Goal: Communication & Community: Ask a question

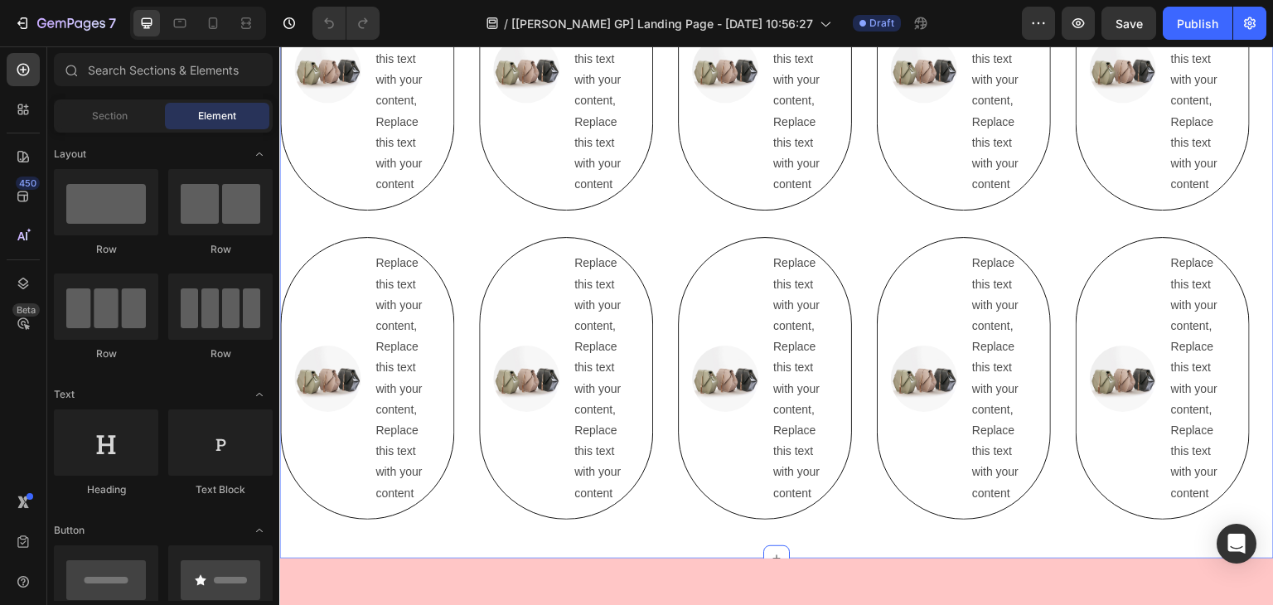
scroll to position [889, 0]
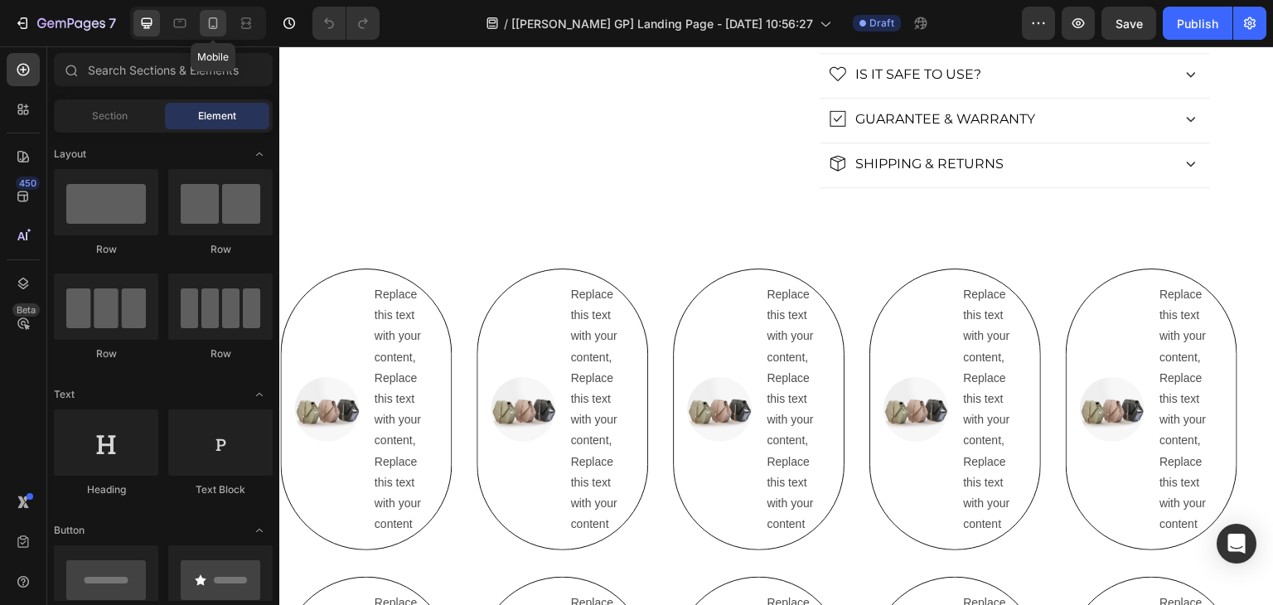
click at [218, 27] on icon at bounding box center [213, 23] width 17 height 17
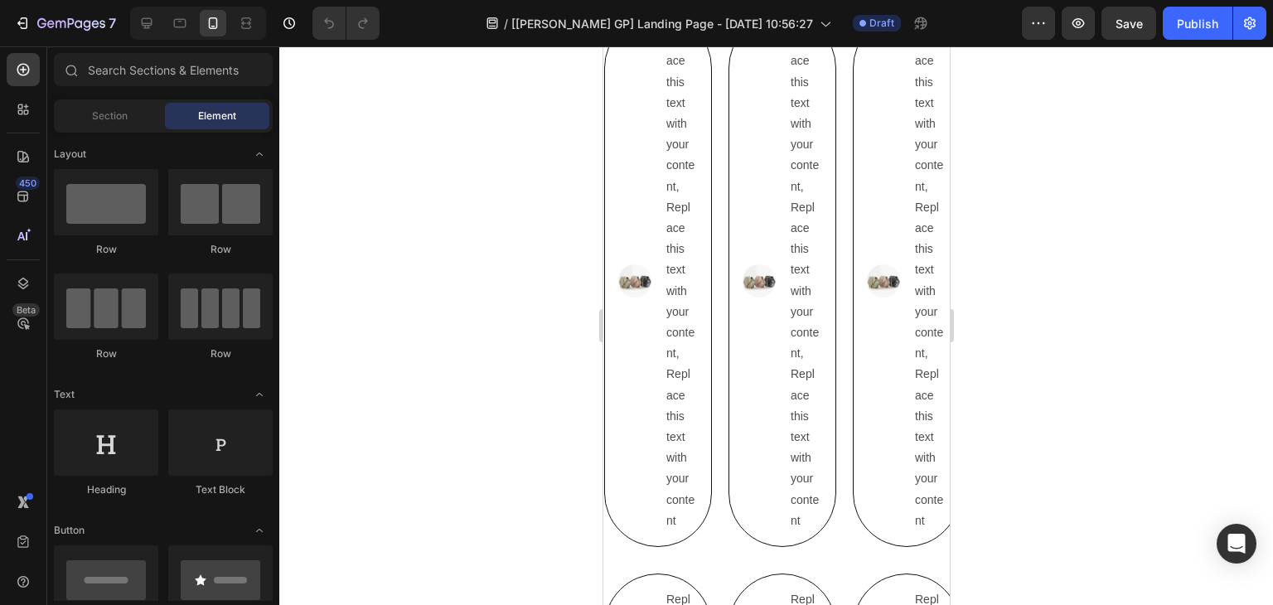
scroll to position [1884, 0]
click at [156, 15] on div at bounding box center [146, 23] width 27 height 27
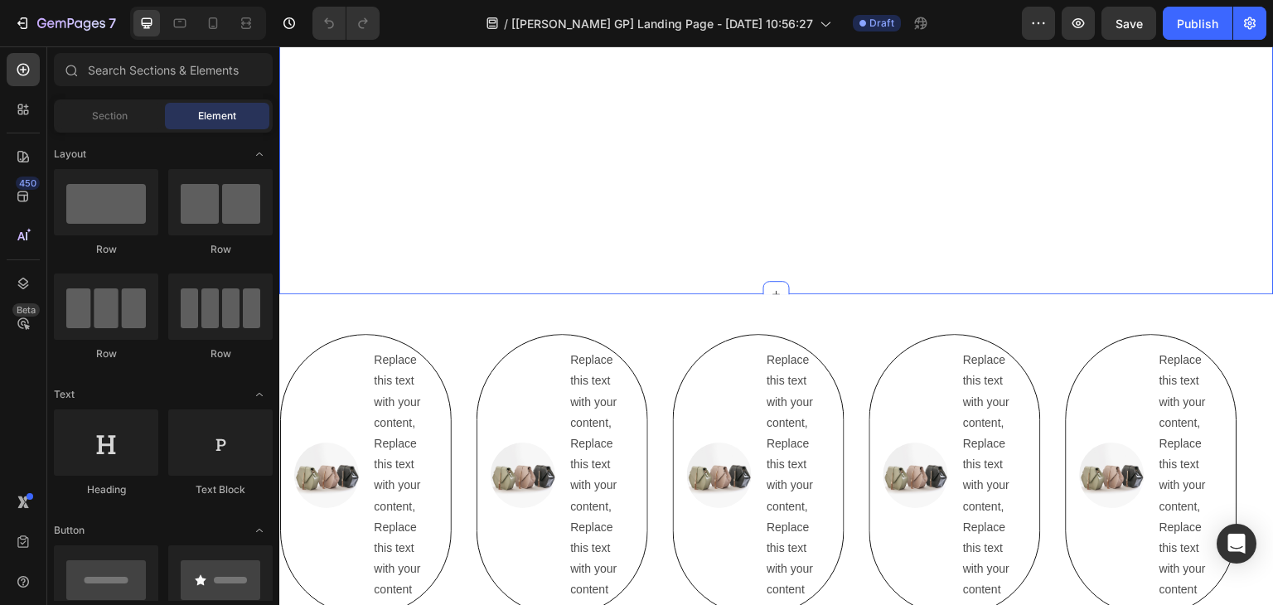
scroll to position [1635, 0]
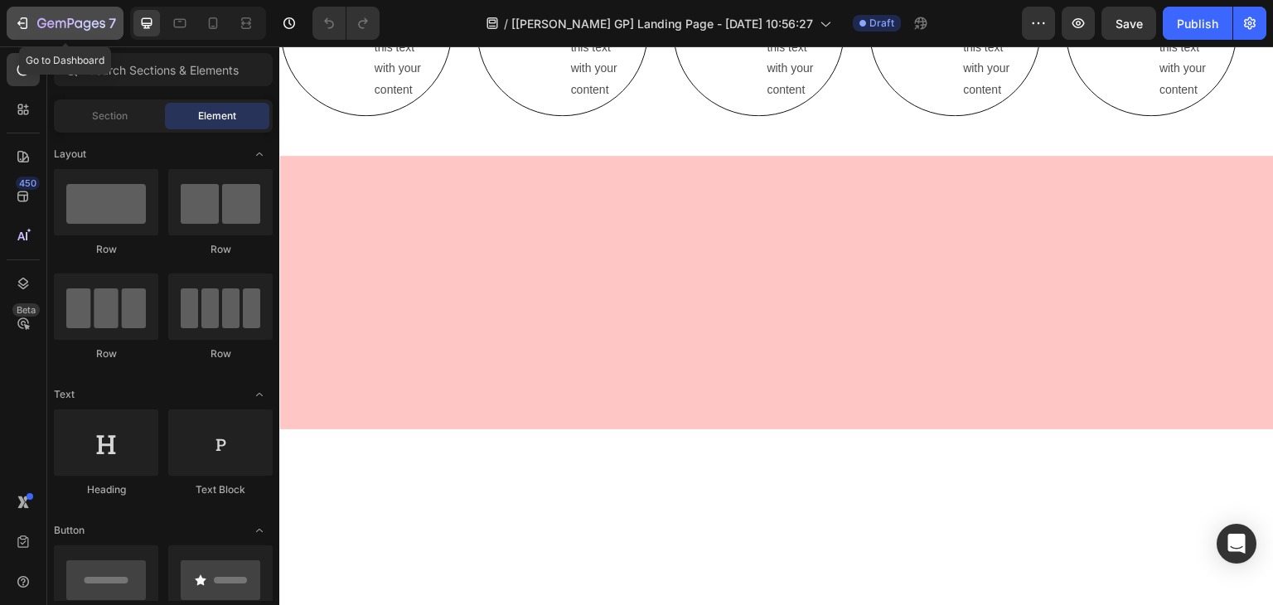
click at [17, 34] on button "7" at bounding box center [65, 23] width 117 height 33
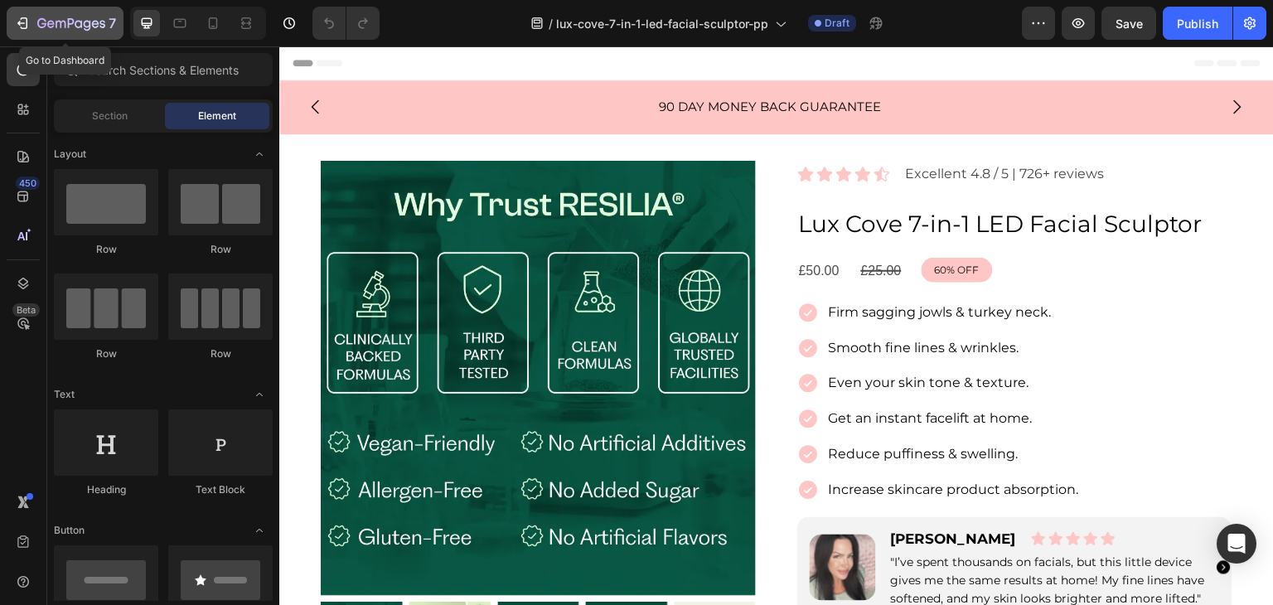
click at [40, 21] on icon "button" at bounding box center [71, 24] width 68 height 14
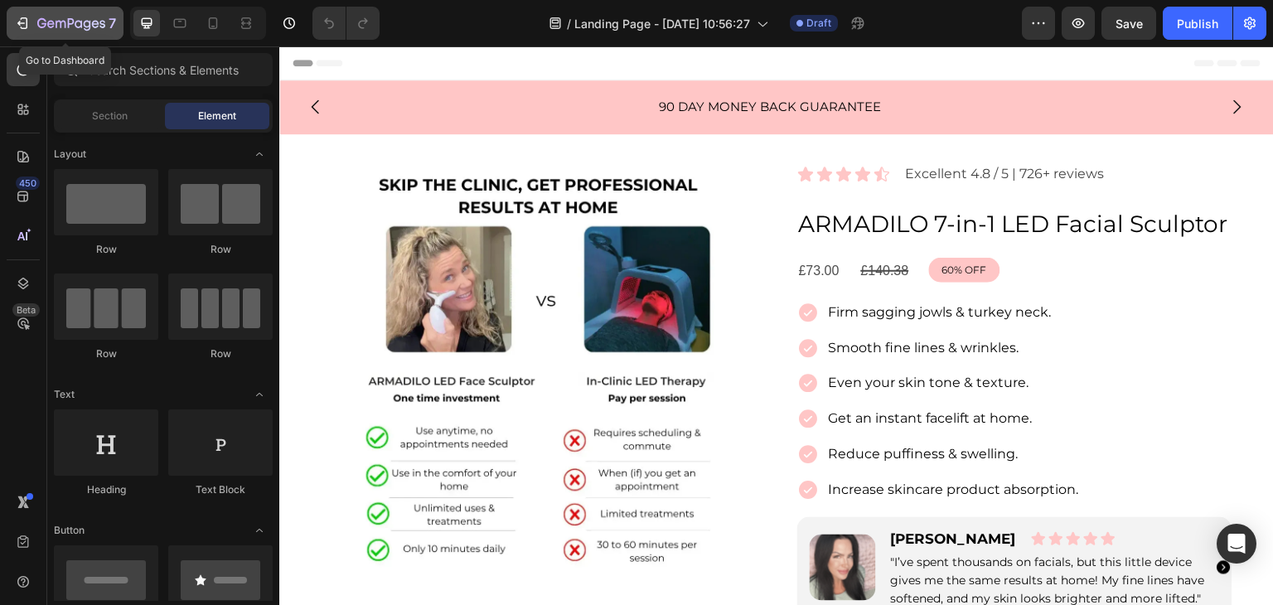
click at [23, 28] on icon "button" at bounding box center [24, 23] width 7 height 12
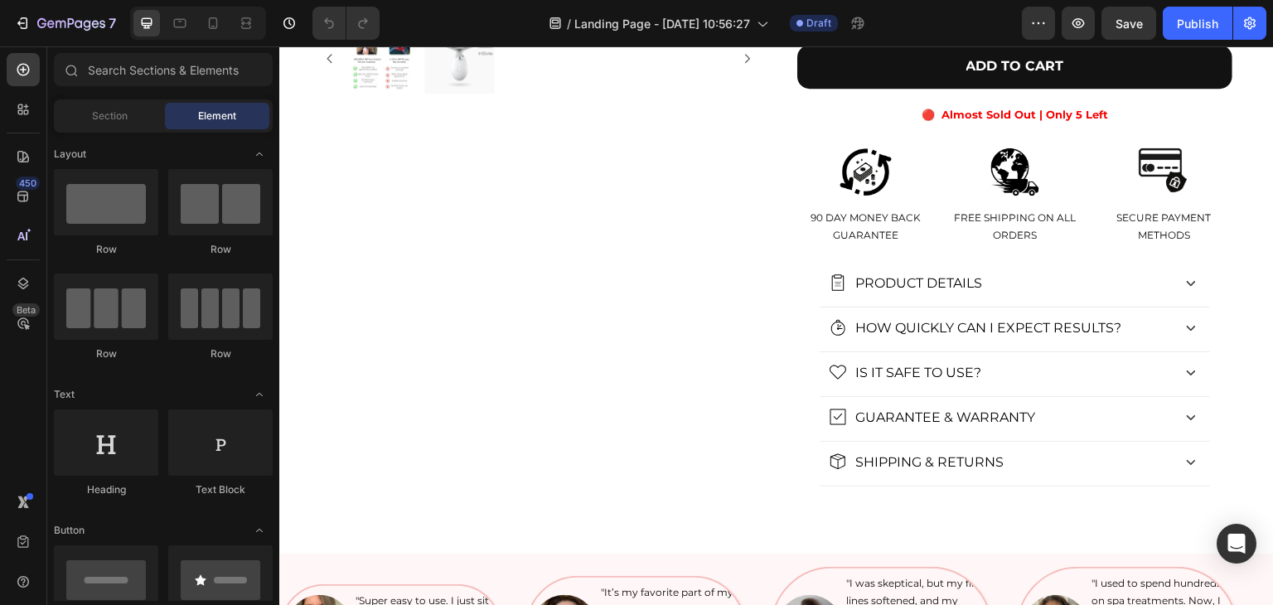
scroll to position [580, 0]
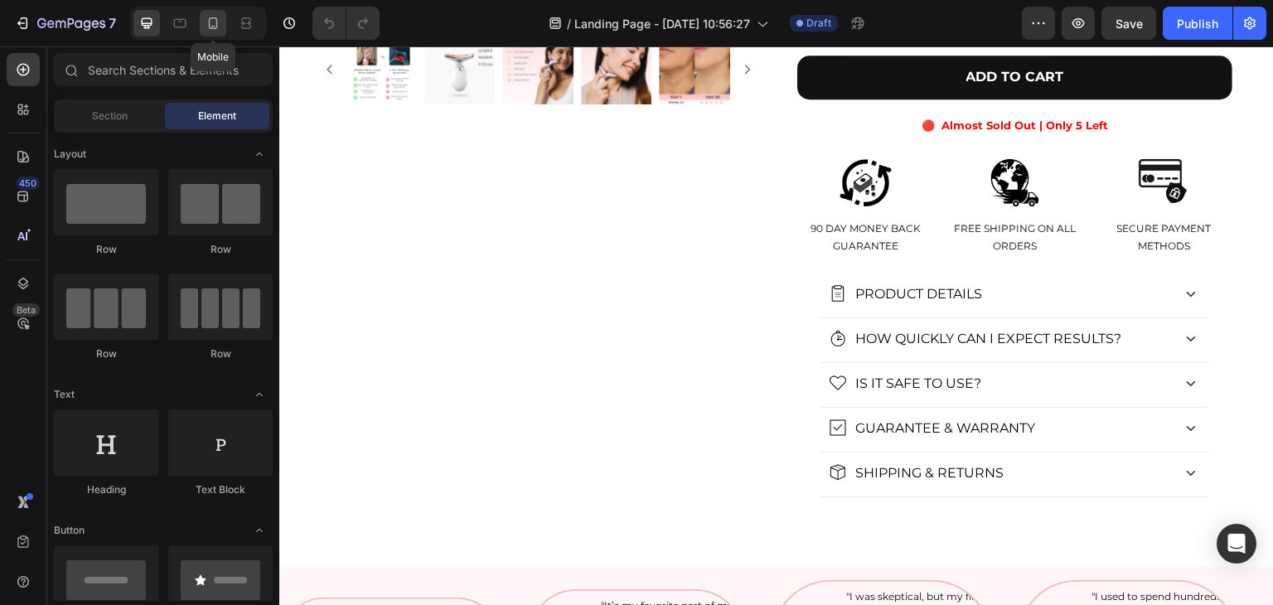
click at [222, 25] on div at bounding box center [213, 23] width 27 height 27
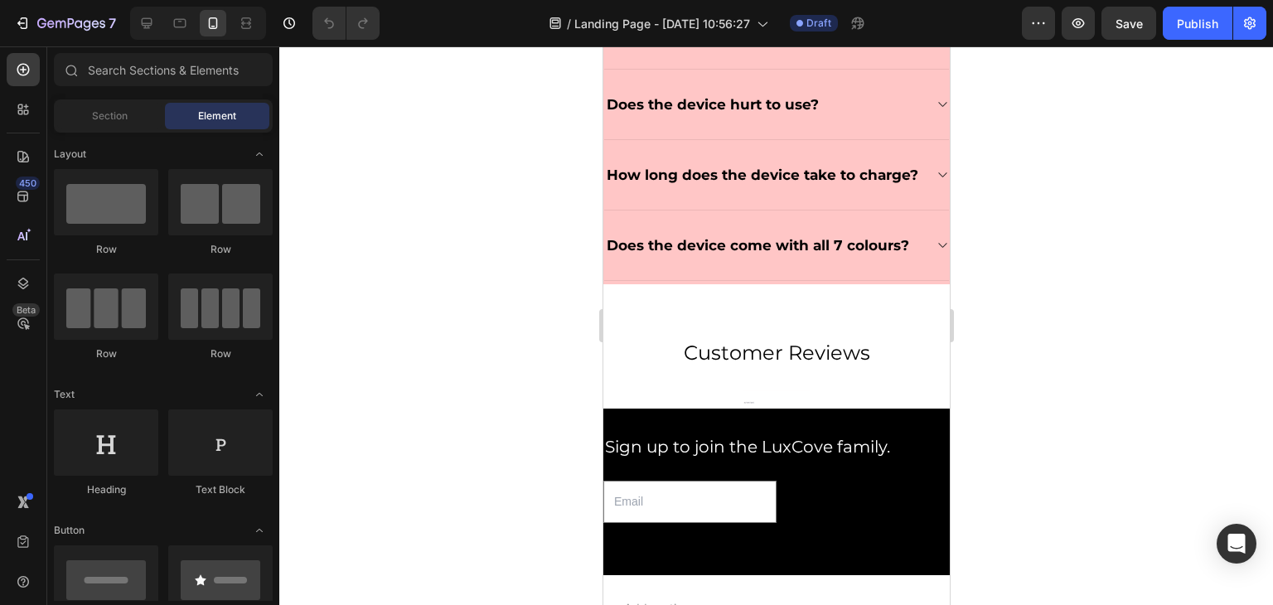
scroll to position [8631, 0]
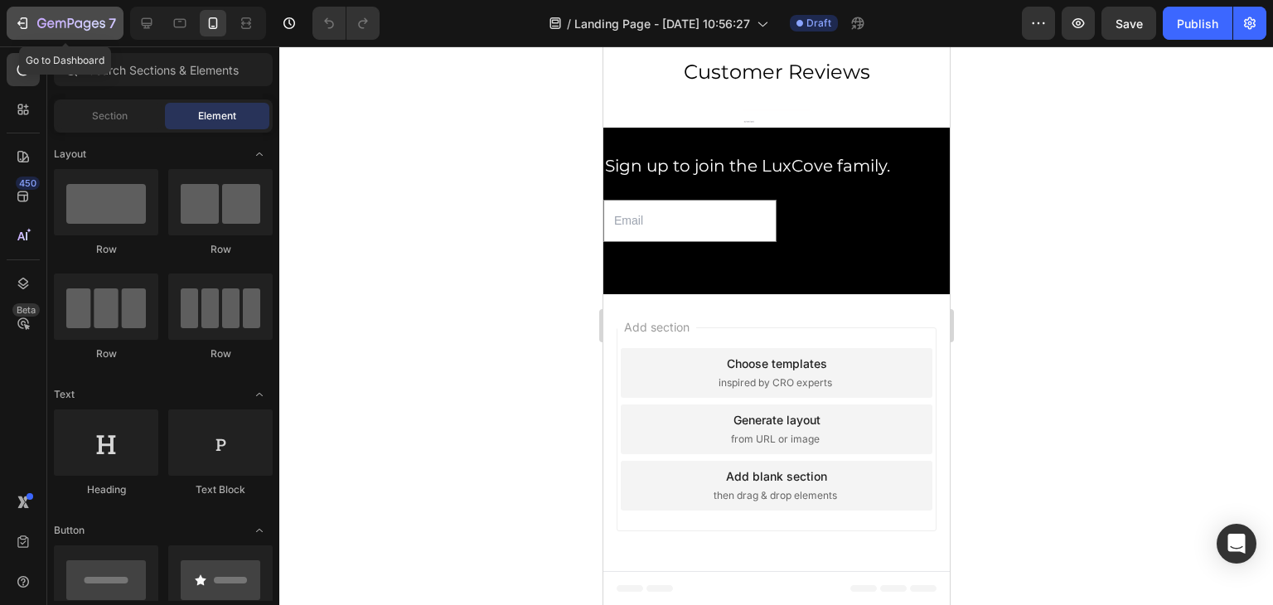
click at [107, 33] on button "7" at bounding box center [65, 23] width 117 height 33
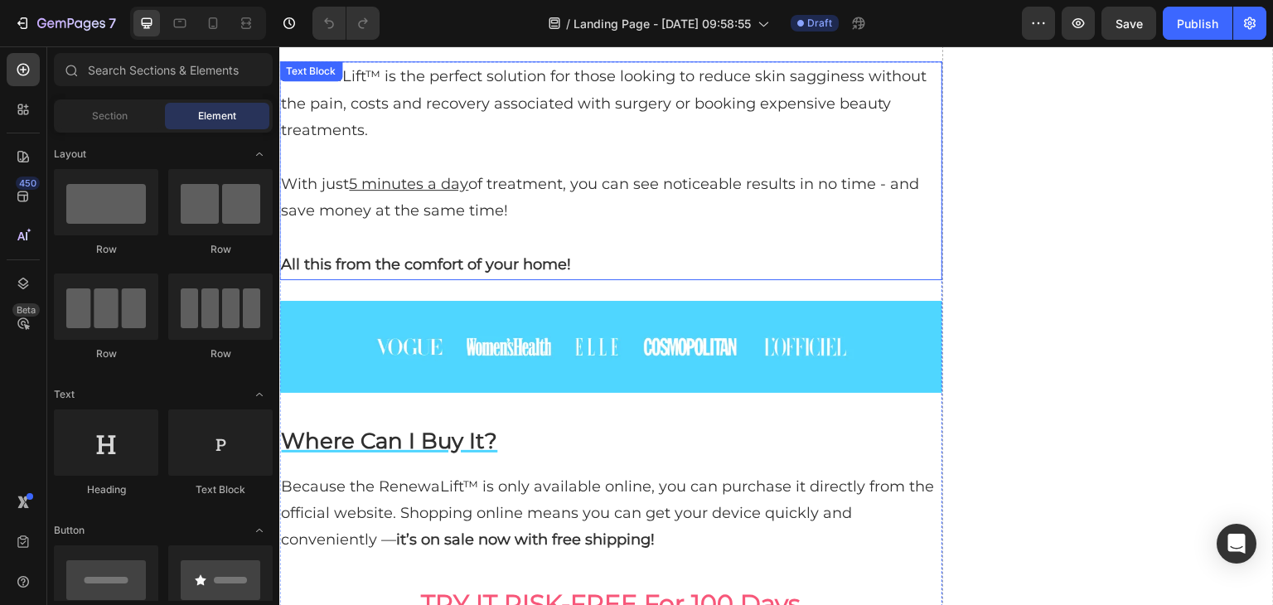
scroll to position [8850, 0]
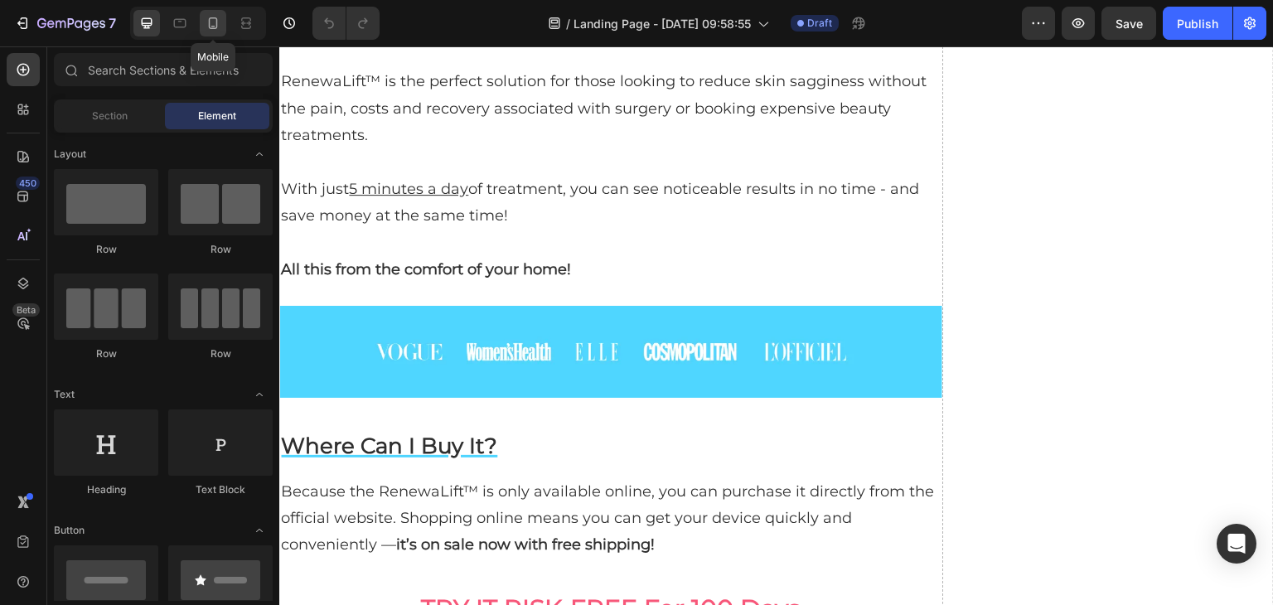
click at [219, 31] on div at bounding box center [213, 23] width 27 height 27
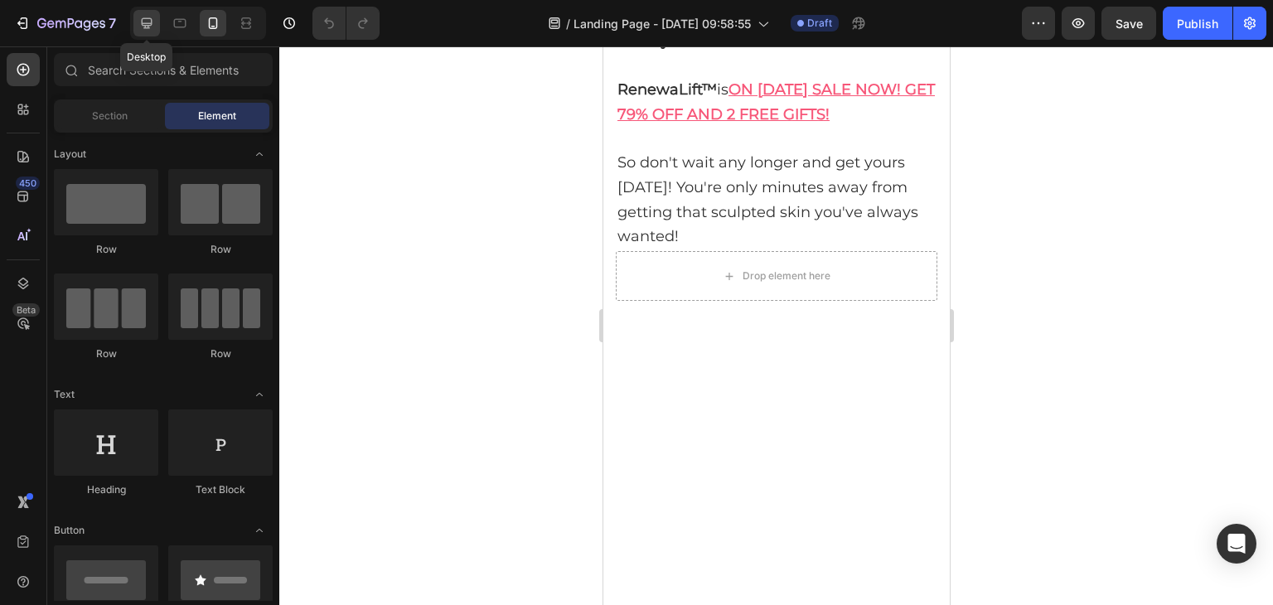
click at [156, 25] on div at bounding box center [146, 23] width 27 height 27
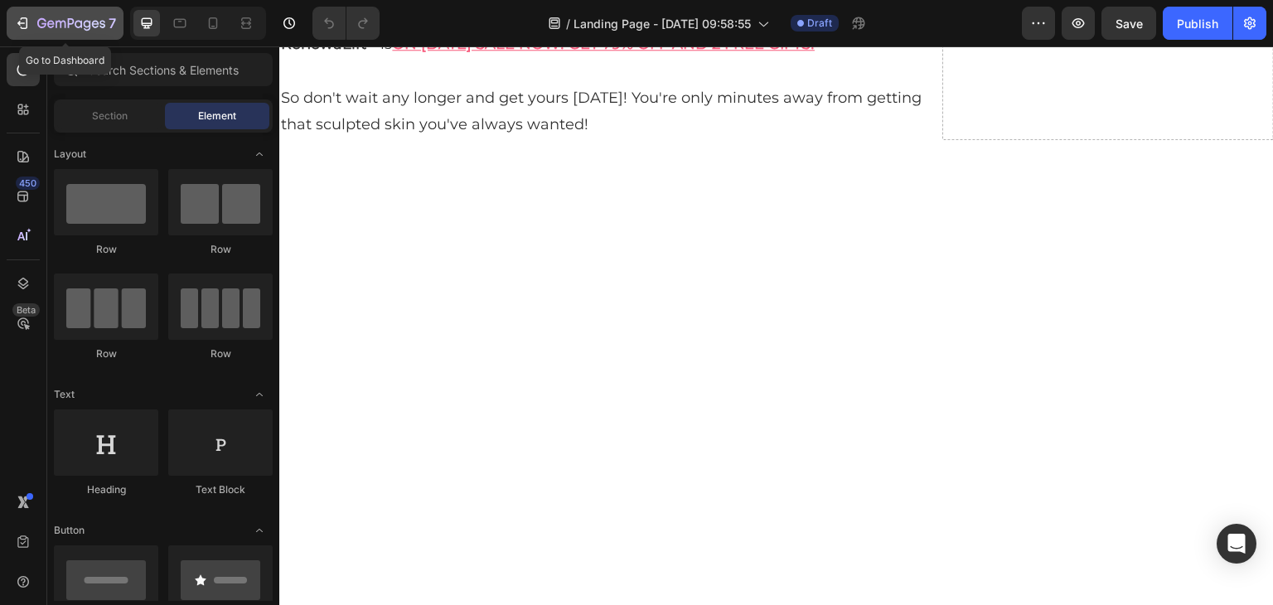
click at [66, 21] on icon "button" at bounding box center [71, 24] width 68 height 14
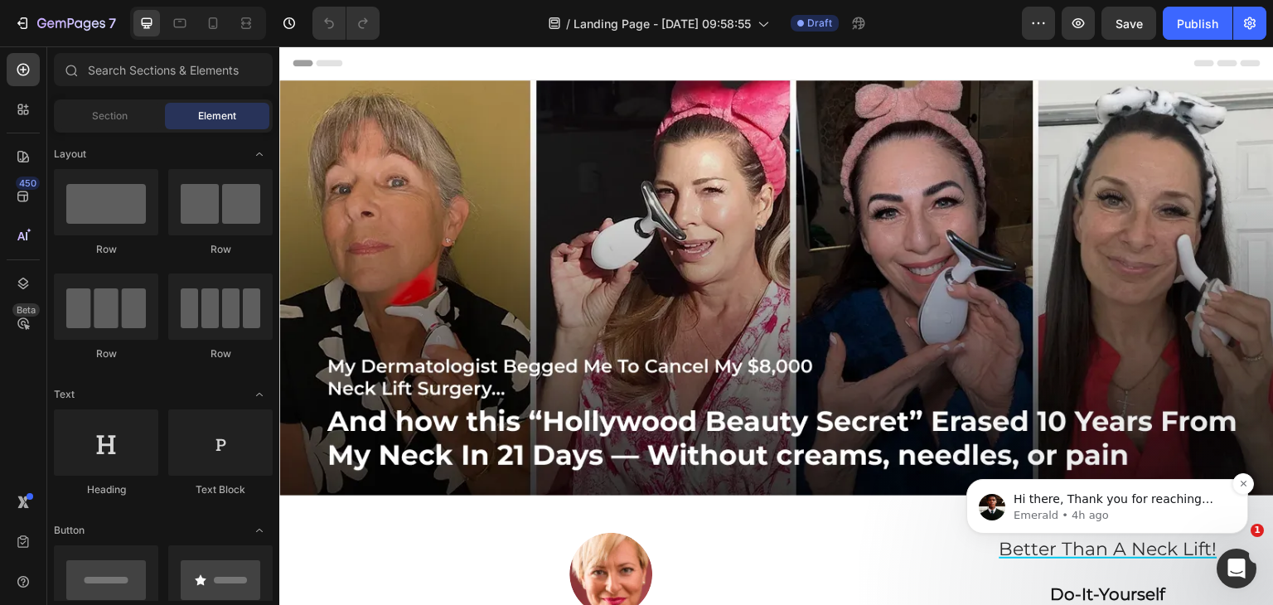
click at [1188, 493] on span "Hi there, Thank you for reaching out. This is Emerald from GemPages Support Tea…" at bounding box center [1118, 556] width 211 height 128
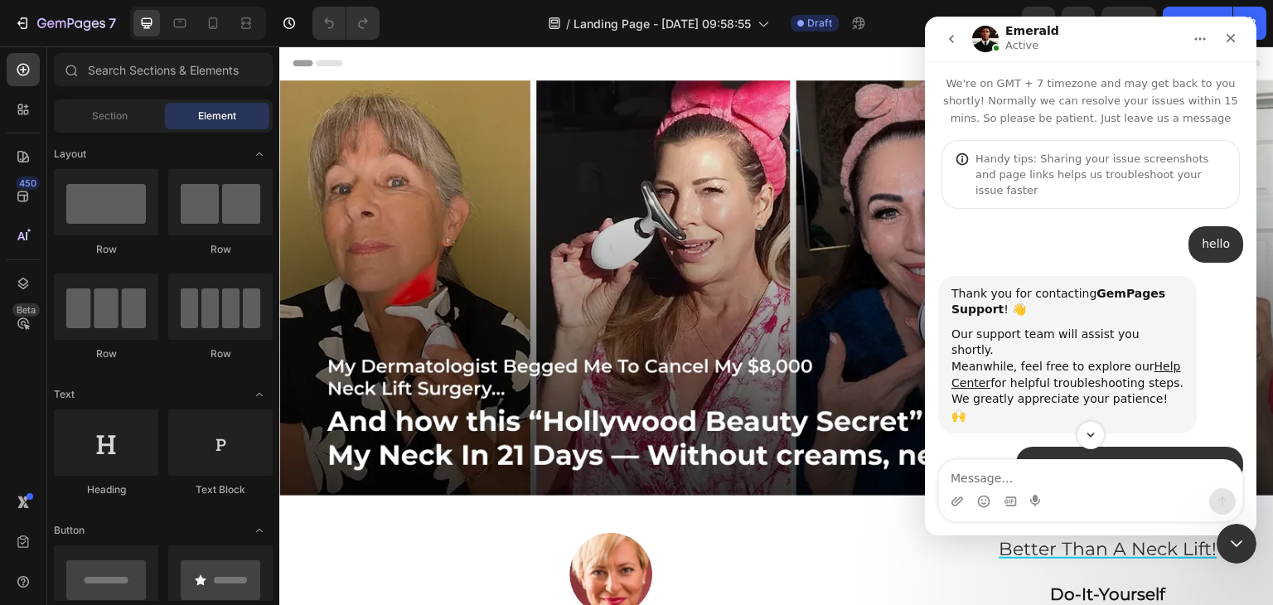
scroll to position [232, 0]
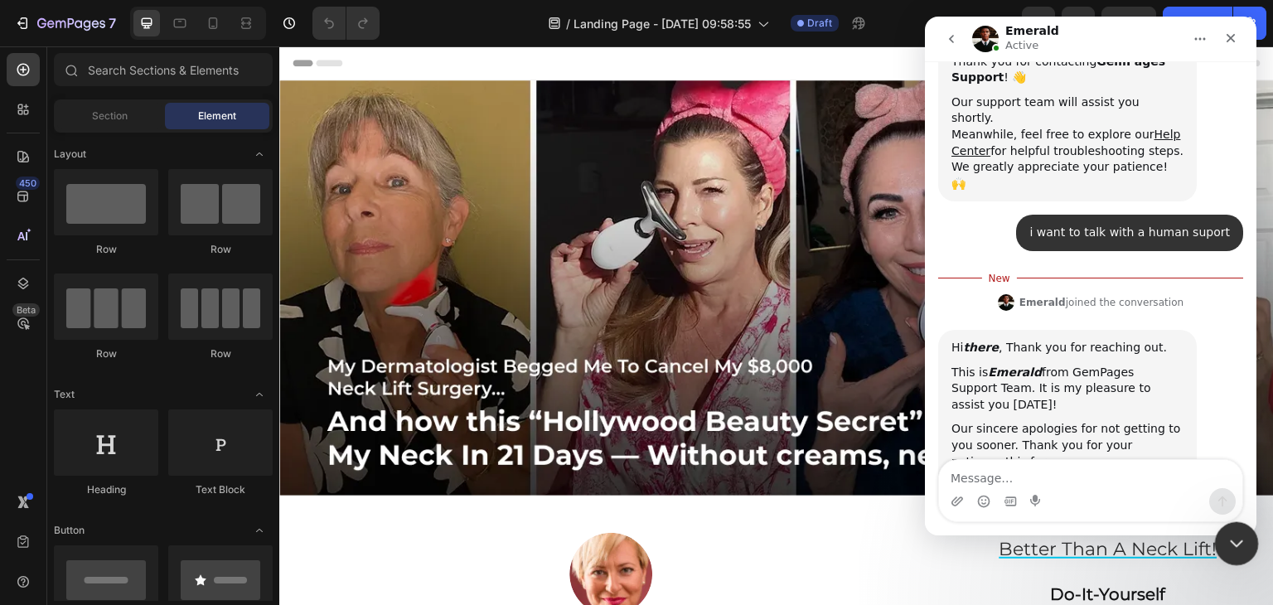
click at [1234, 523] on div "Close Intercom Messenger" at bounding box center [1234, 541] width 40 height 40
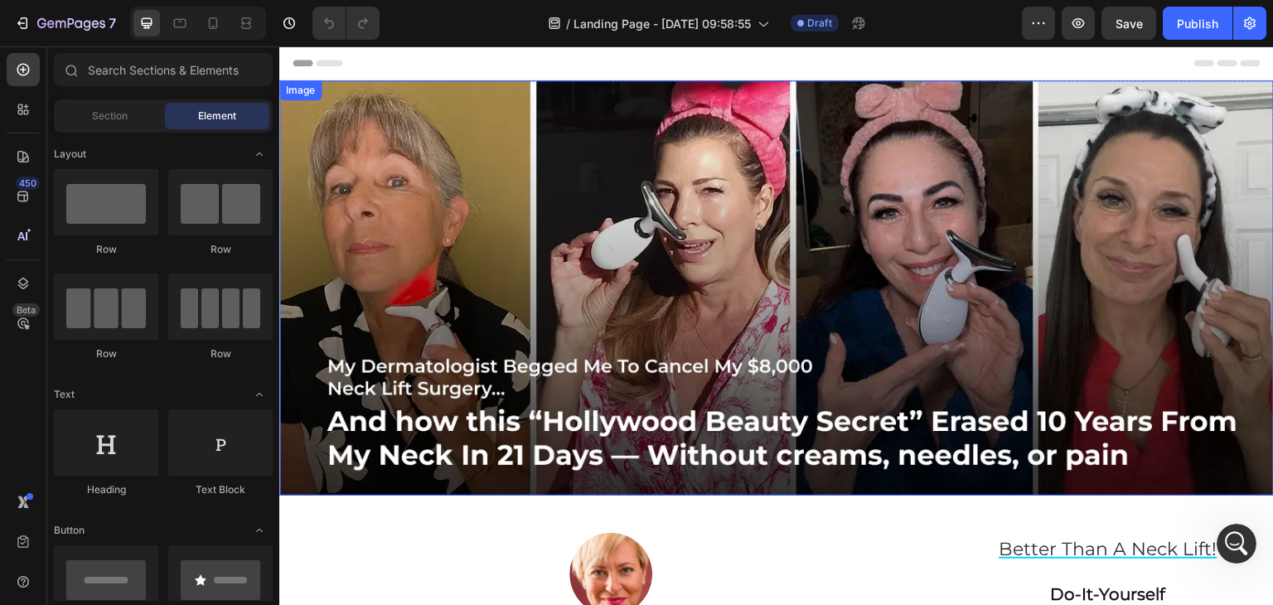
scroll to position [206, 0]
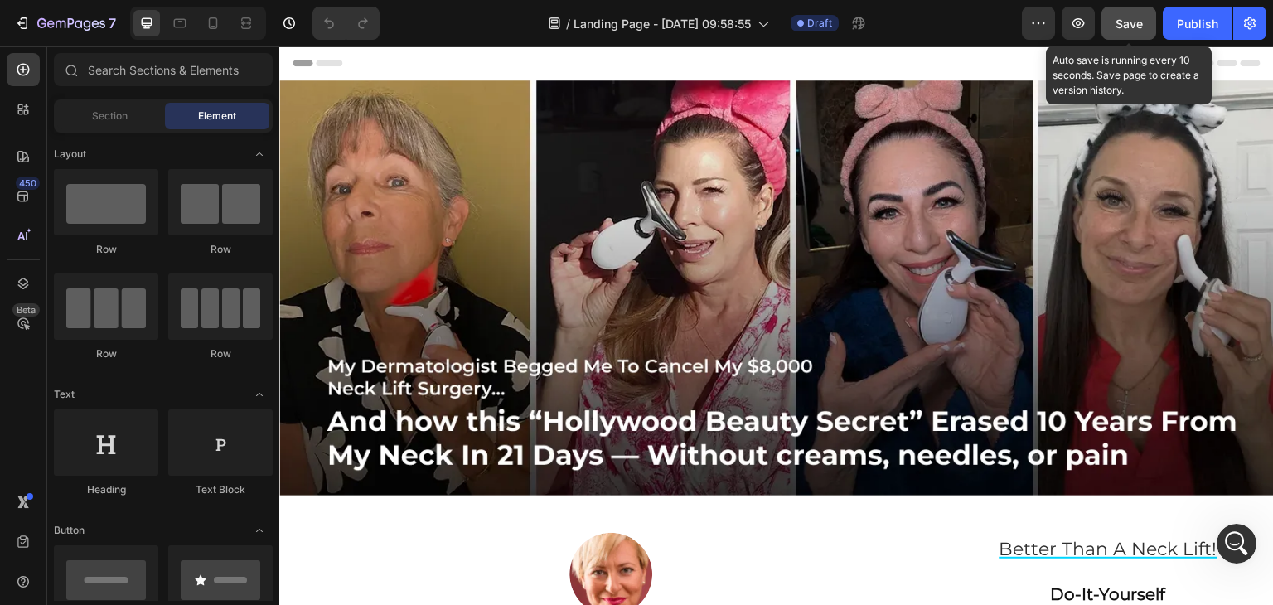
click at [1116, 22] on span "Save" at bounding box center [1128, 24] width 27 height 14
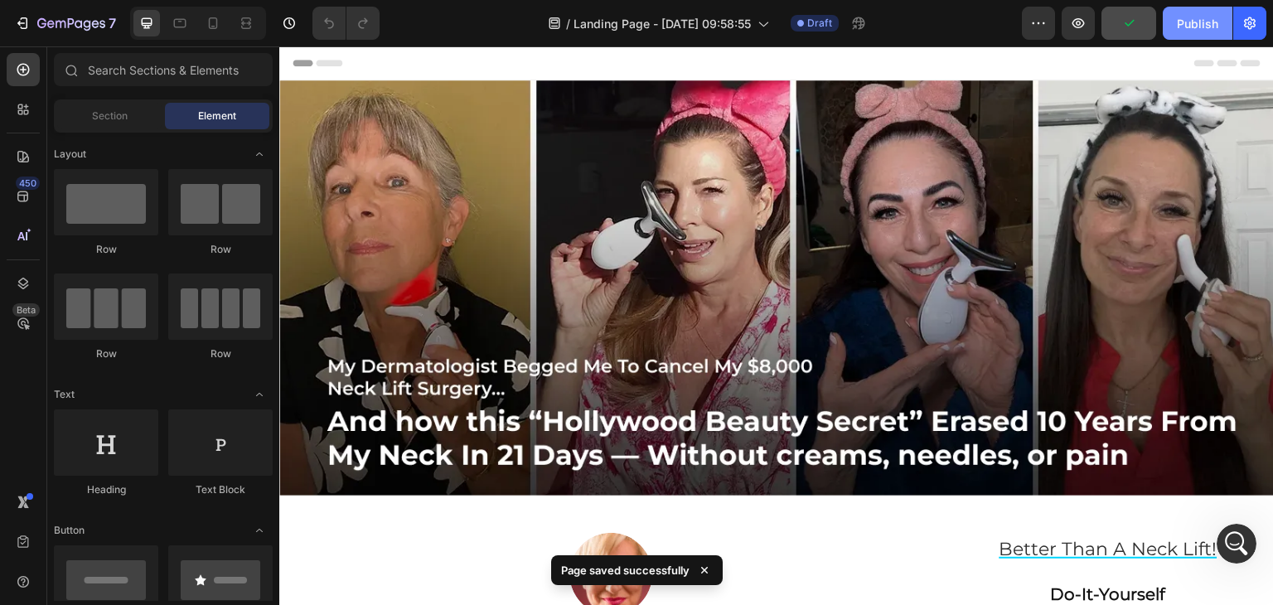
click at [1190, 27] on div "Publish" at bounding box center [1197, 23] width 41 height 17
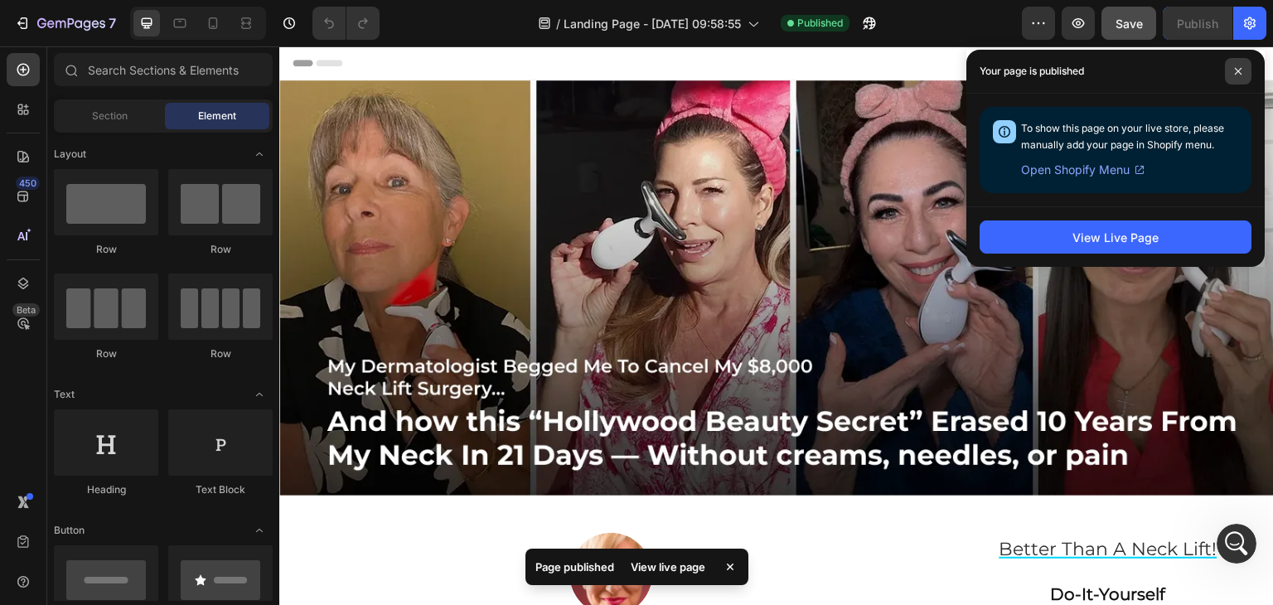
click at [1244, 65] on span at bounding box center [1238, 71] width 27 height 27
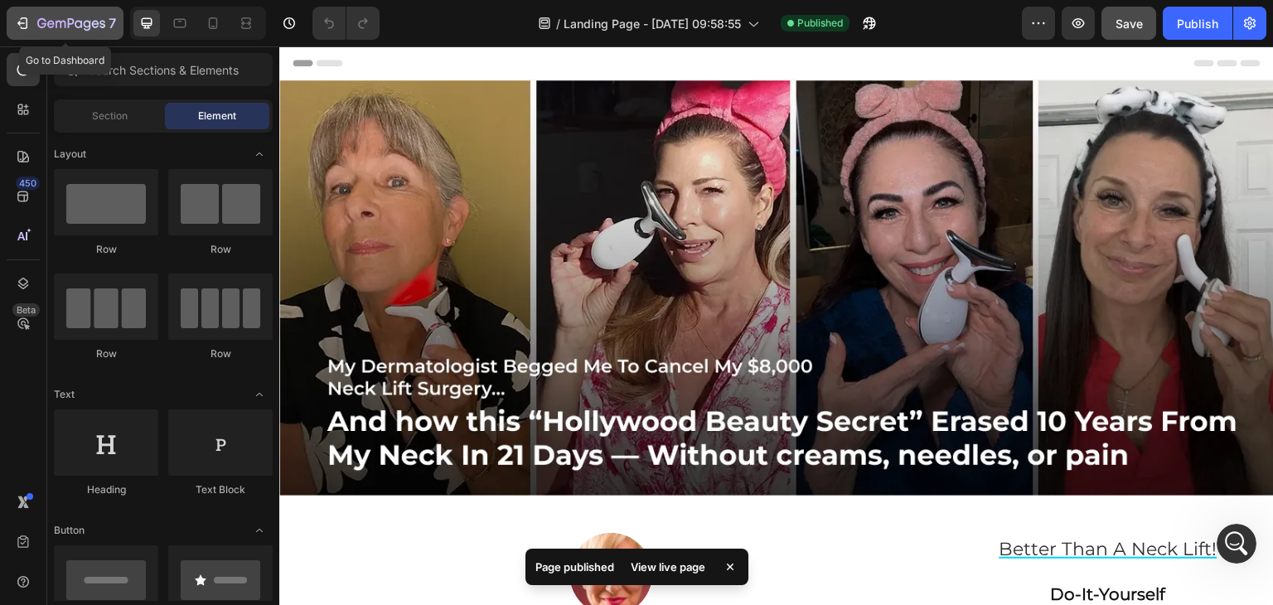
click at [60, 17] on icon "button" at bounding box center [71, 24] width 68 height 14
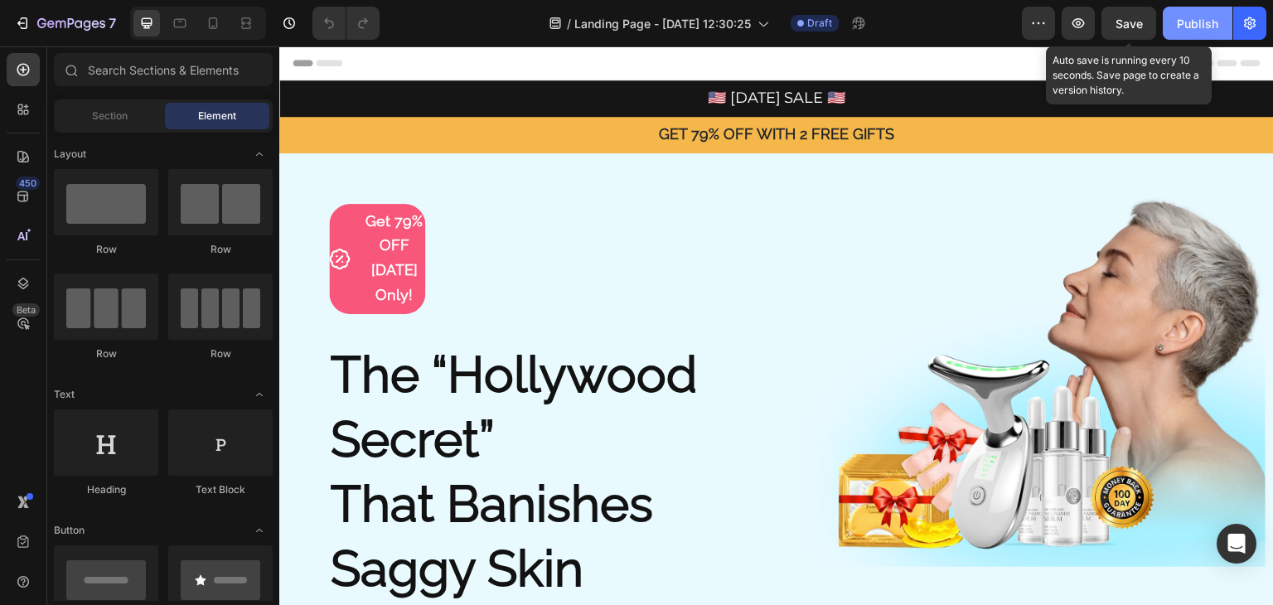
drag, startPoint x: 1117, startPoint y: 27, endPoint x: 1221, endPoint y: 27, distance: 104.4
click at [1118, 27] on span "Save" at bounding box center [1128, 24] width 27 height 14
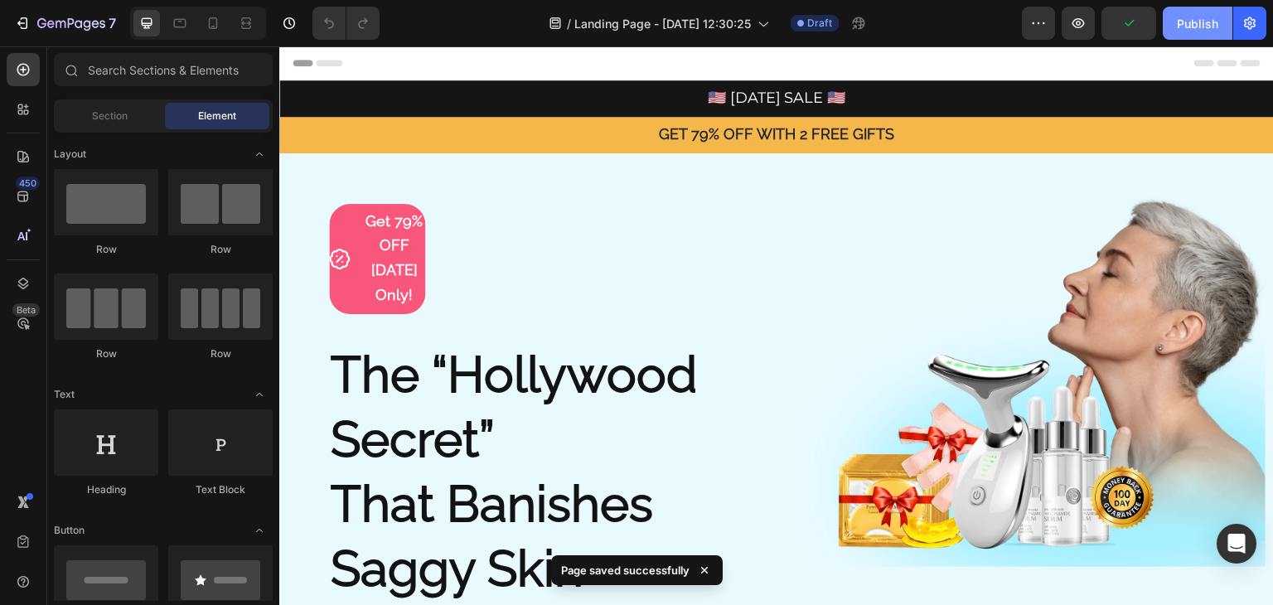
click at [1223, 27] on button "Publish" at bounding box center [1198, 23] width 70 height 33
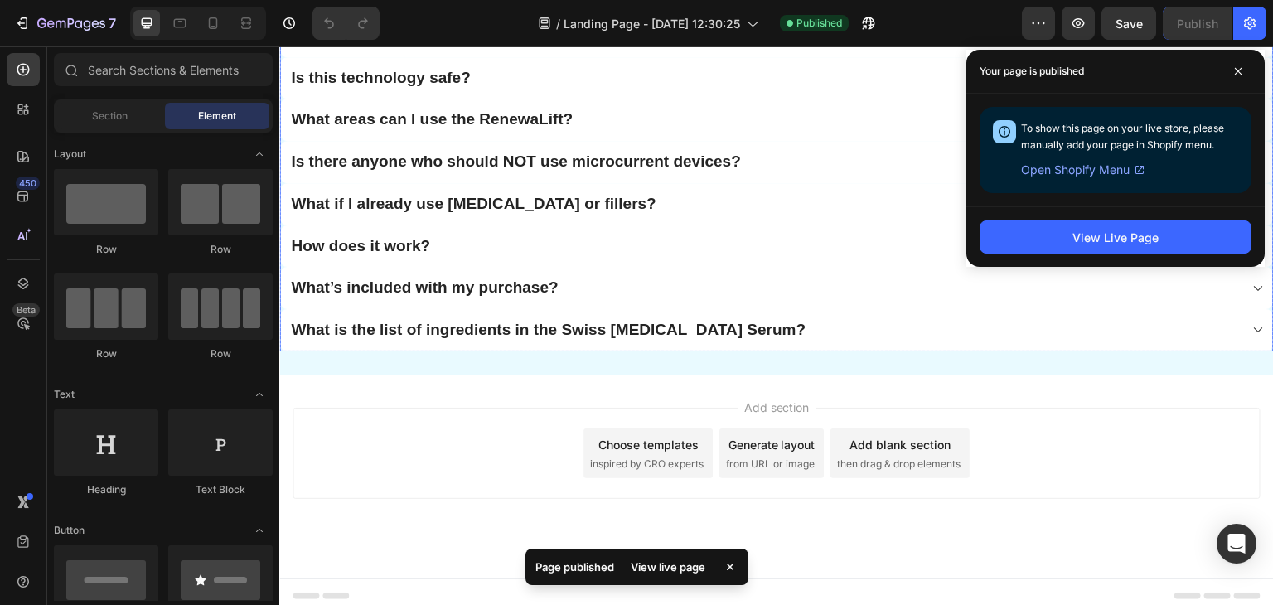
scroll to position [15072, 0]
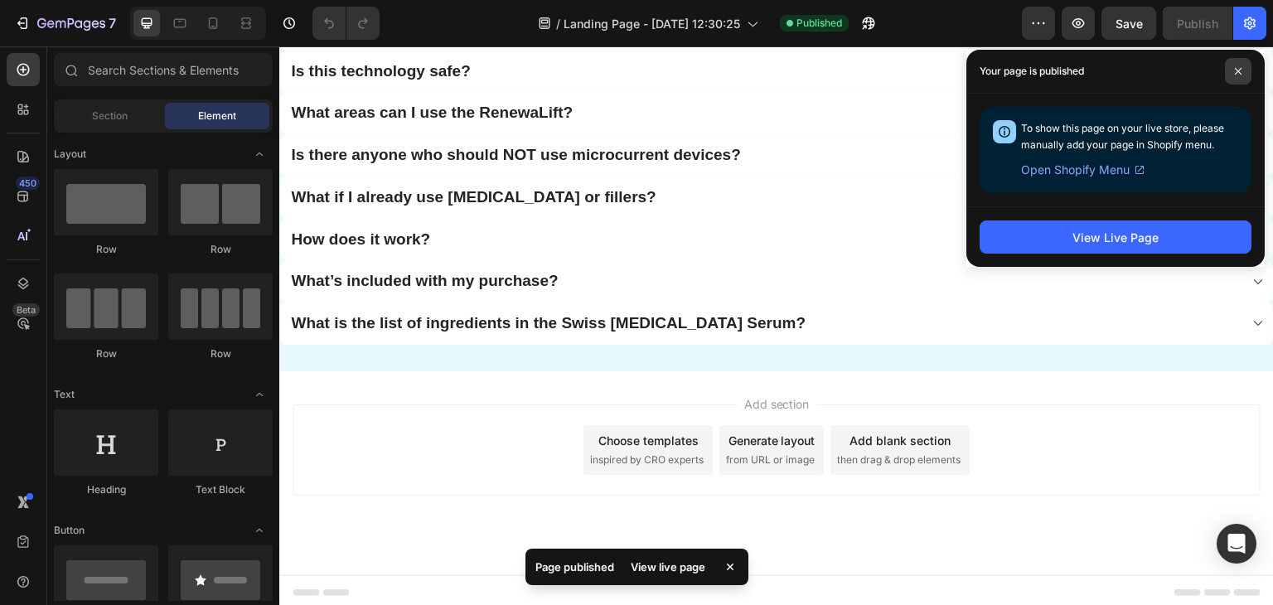
click at [1243, 67] on span at bounding box center [1238, 71] width 27 height 27
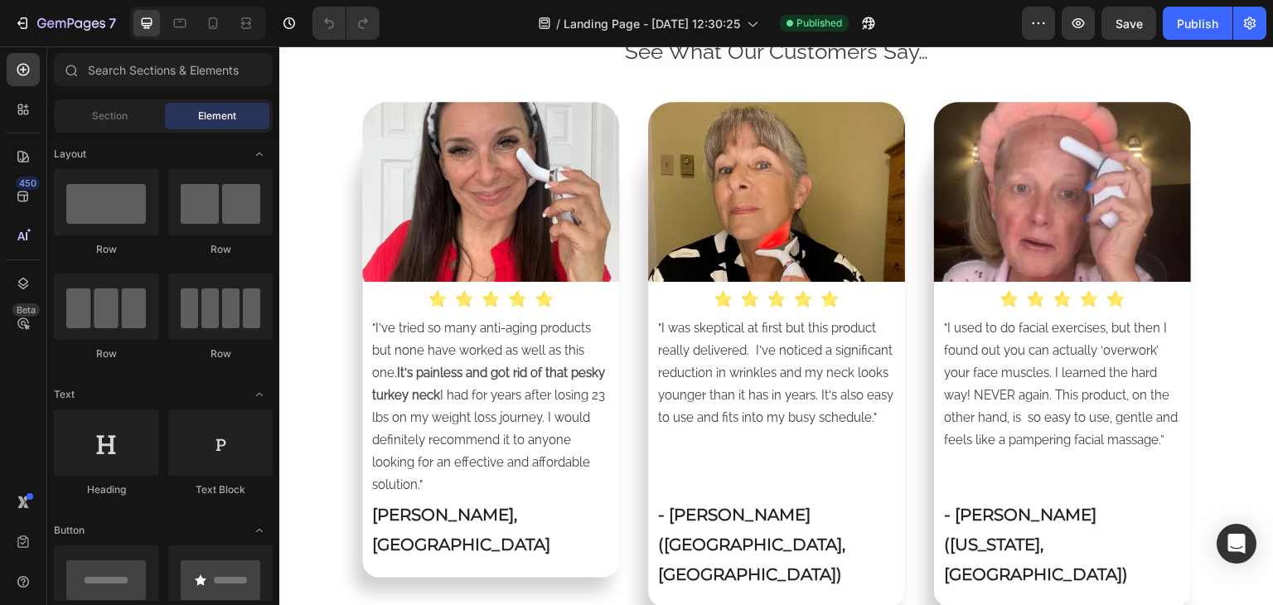
scroll to position [13581, 0]
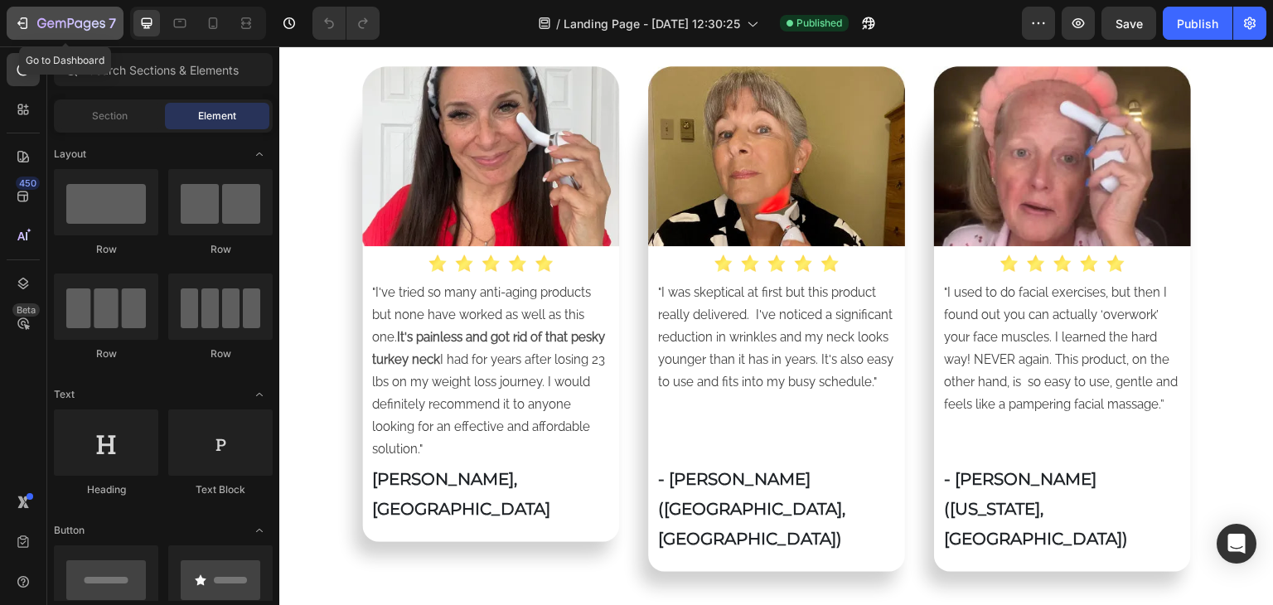
click at [52, 31] on icon "button" at bounding box center [71, 24] width 68 height 14
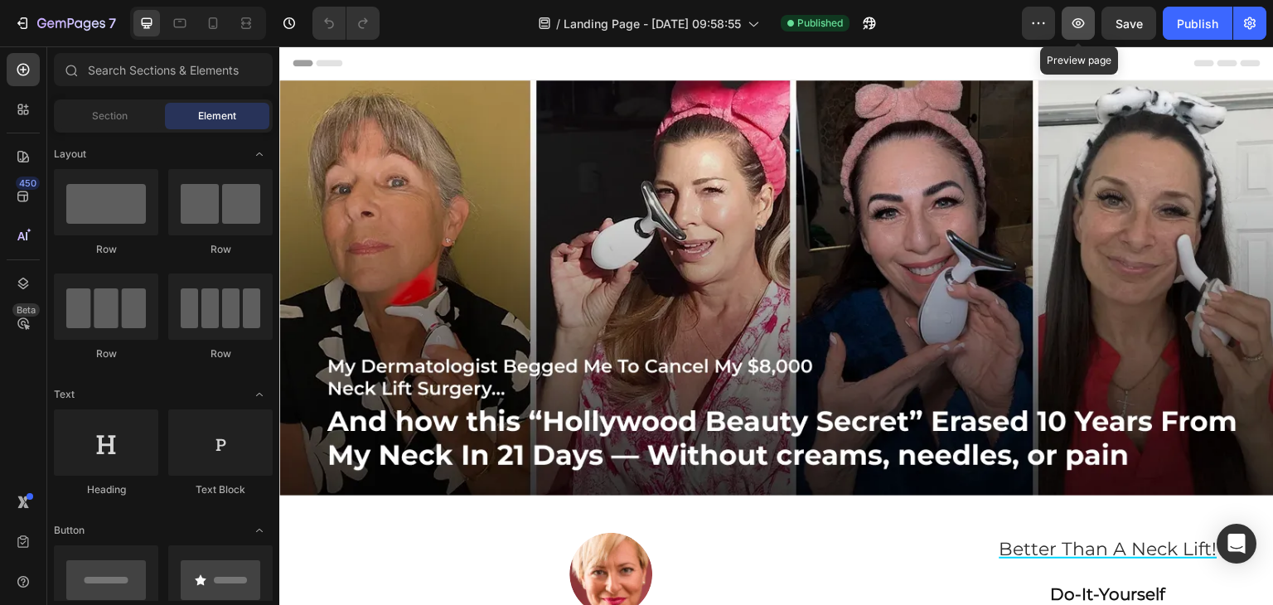
click at [1071, 21] on icon "button" at bounding box center [1078, 23] width 17 height 17
click at [298, 67] on icon at bounding box center [299, 63] width 12 height 12
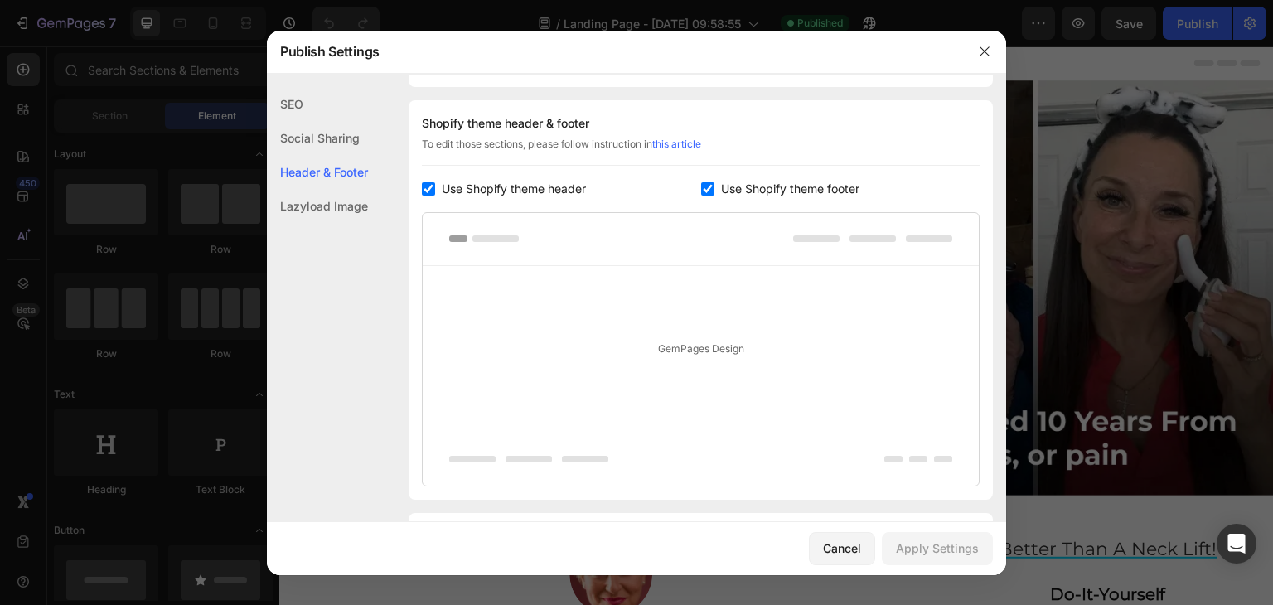
scroll to position [776, 0]
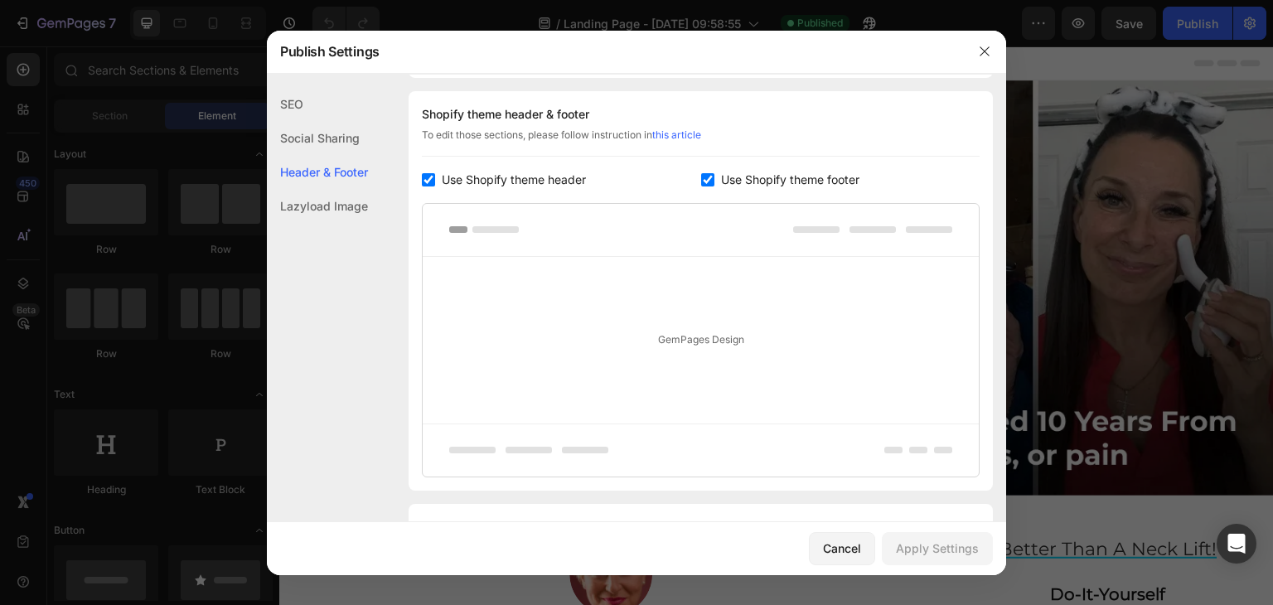
drag, startPoint x: 433, startPoint y: 184, endPoint x: 452, endPoint y: 185, distance: 19.1
click at [433, 185] on input "checkbox" at bounding box center [428, 179] width 13 height 13
checkbox input "false"
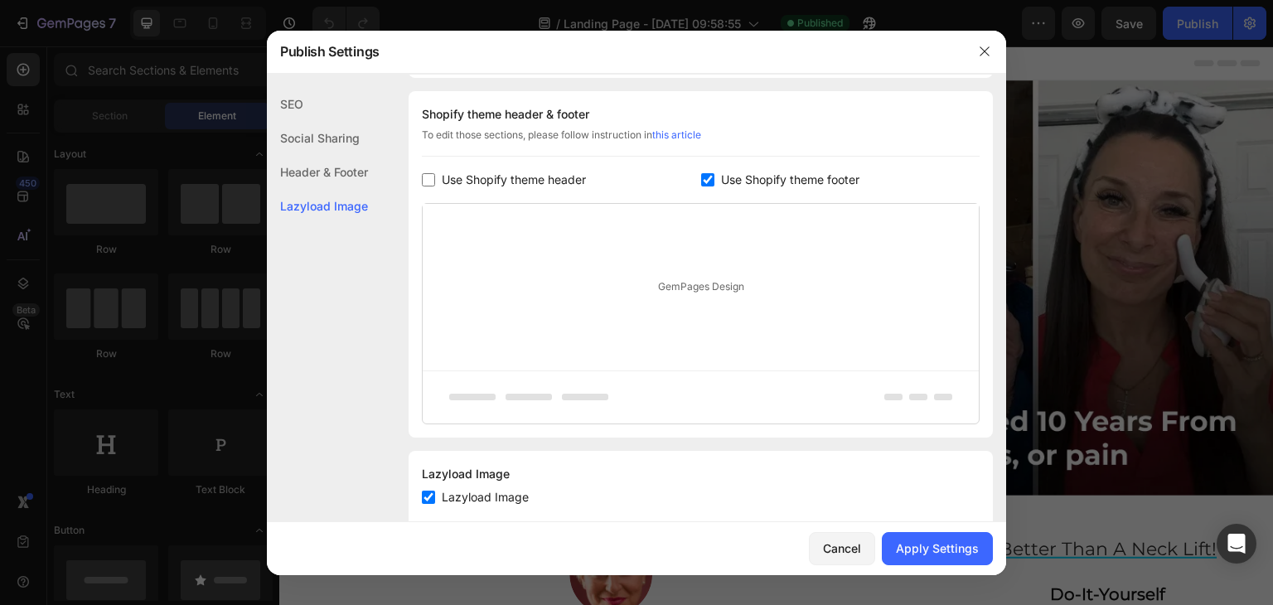
click at [701, 183] on input "checkbox" at bounding box center [707, 179] width 13 height 13
checkbox input "false"
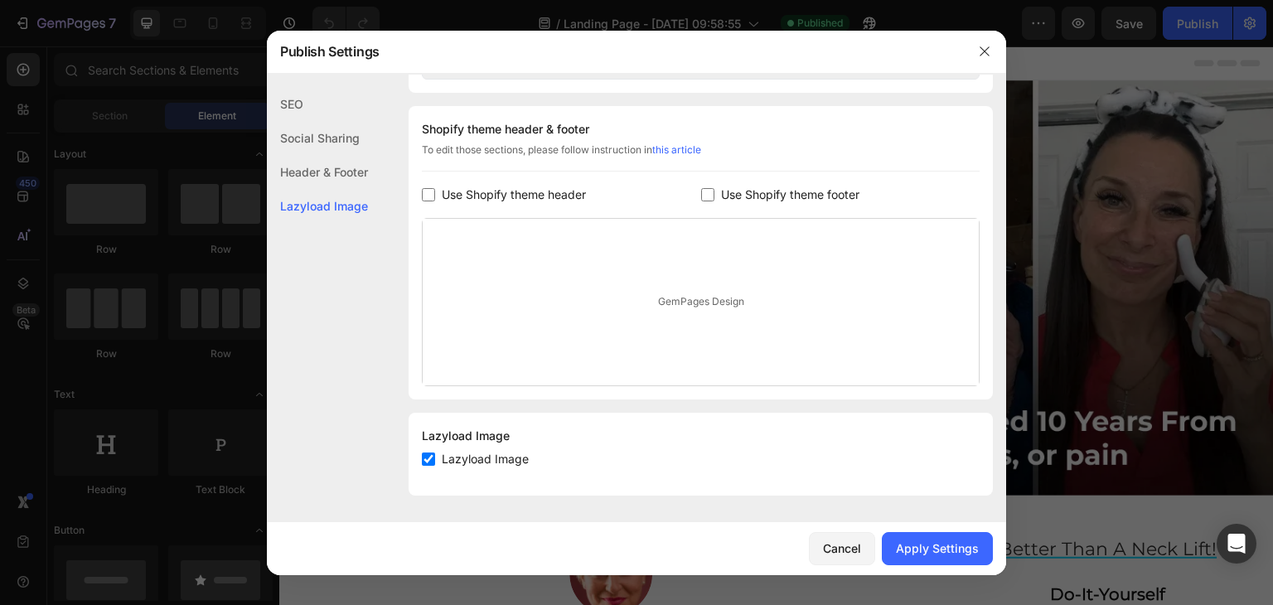
scroll to position [759, 0]
click at [988, 49] on icon "button" at bounding box center [984, 51] width 13 height 13
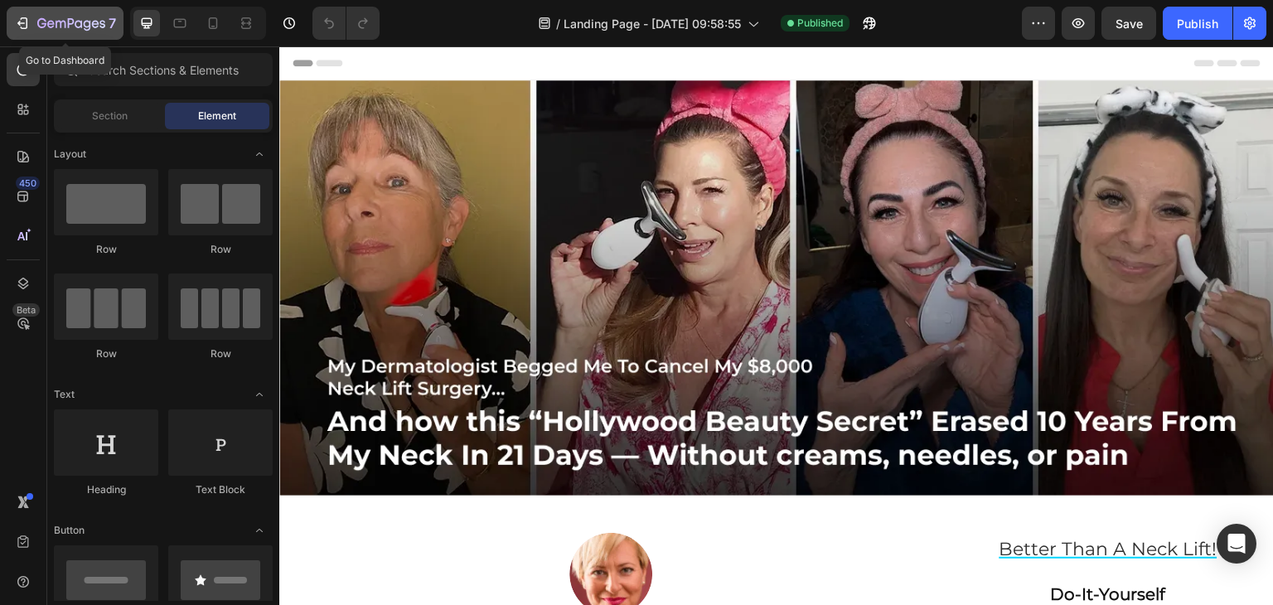
click at [40, 26] on icon "button" at bounding box center [71, 24] width 68 height 14
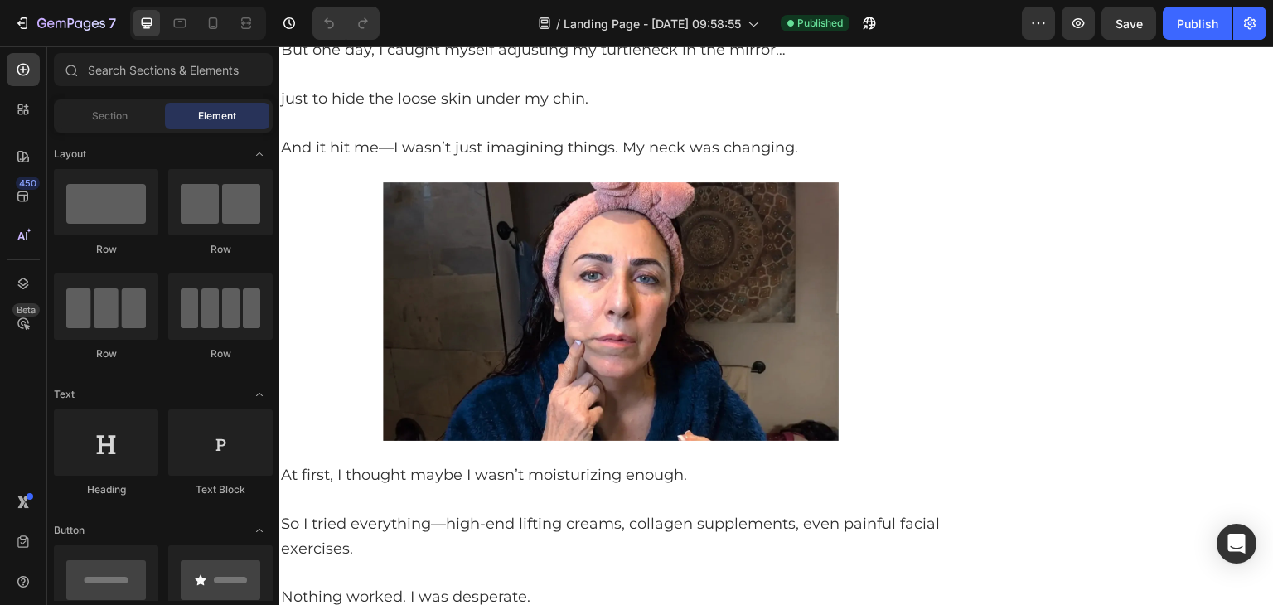
scroll to position [1160, 0]
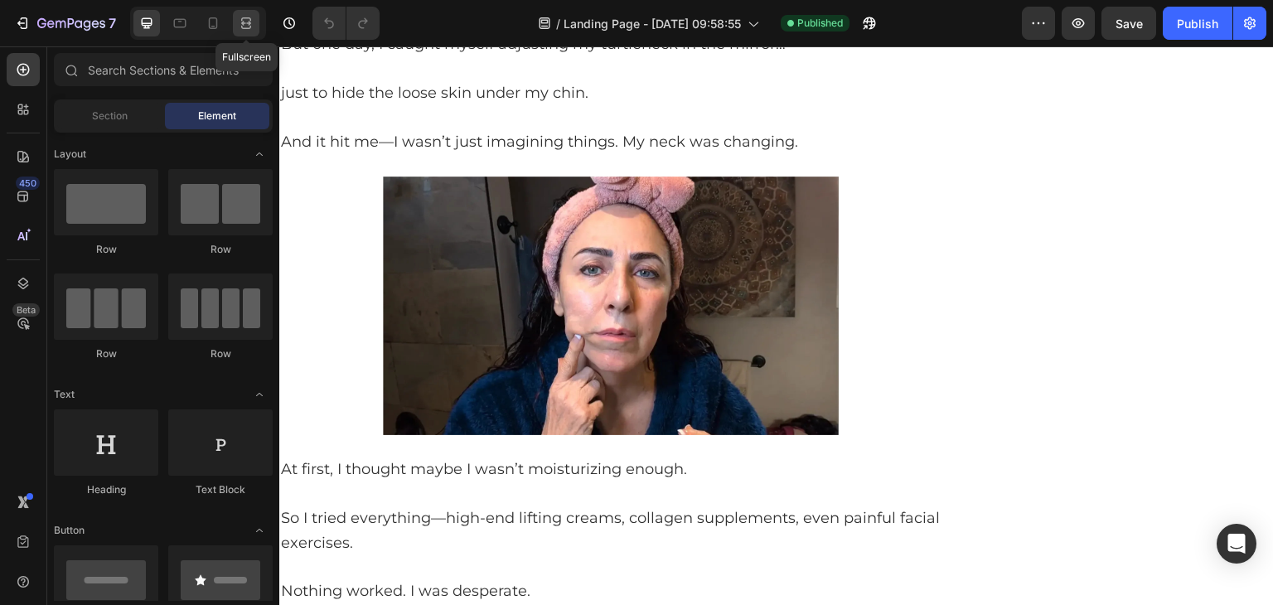
click at [240, 28] on icon at bounding box center [246, 23] width 17 height 17
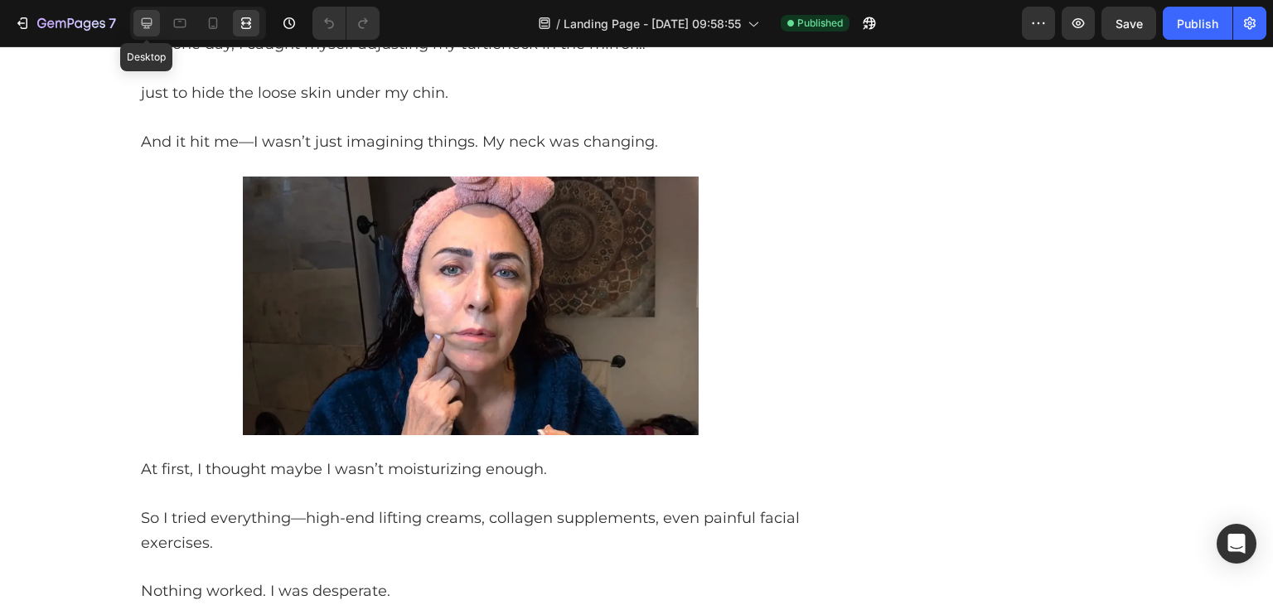
click at [150, 27] on icon at bounding box center [146, 23] width 17 height 17
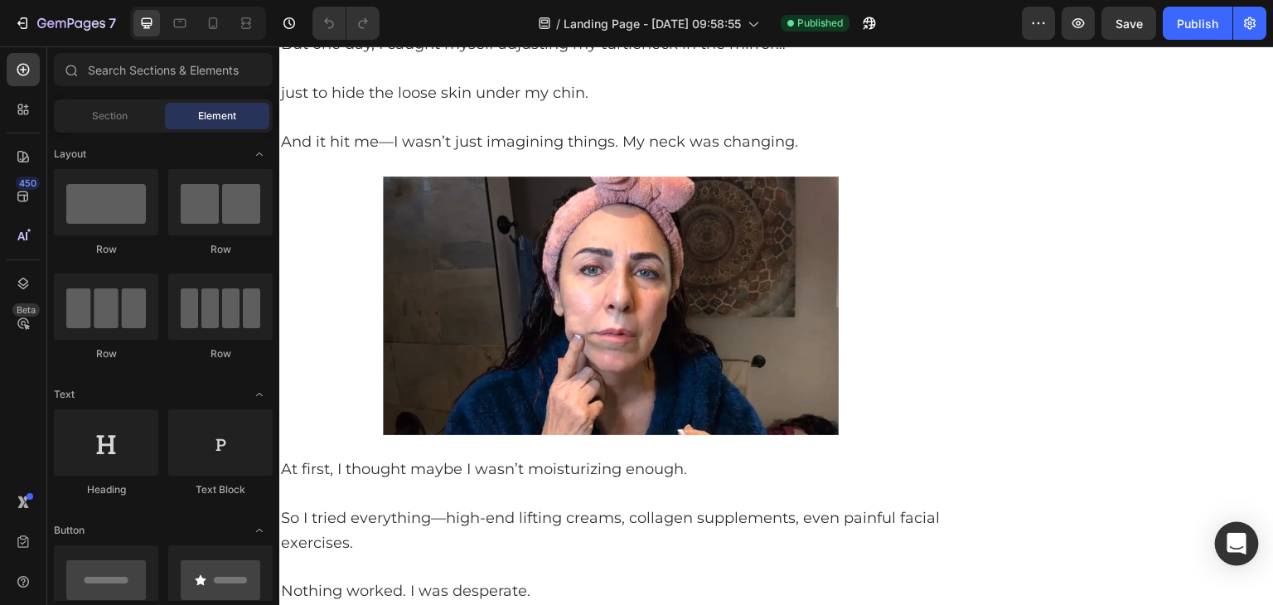
click at [1233, 555] on div "Open Intercom Messenger" at bounding box center [1237, 544] width 44 height 44
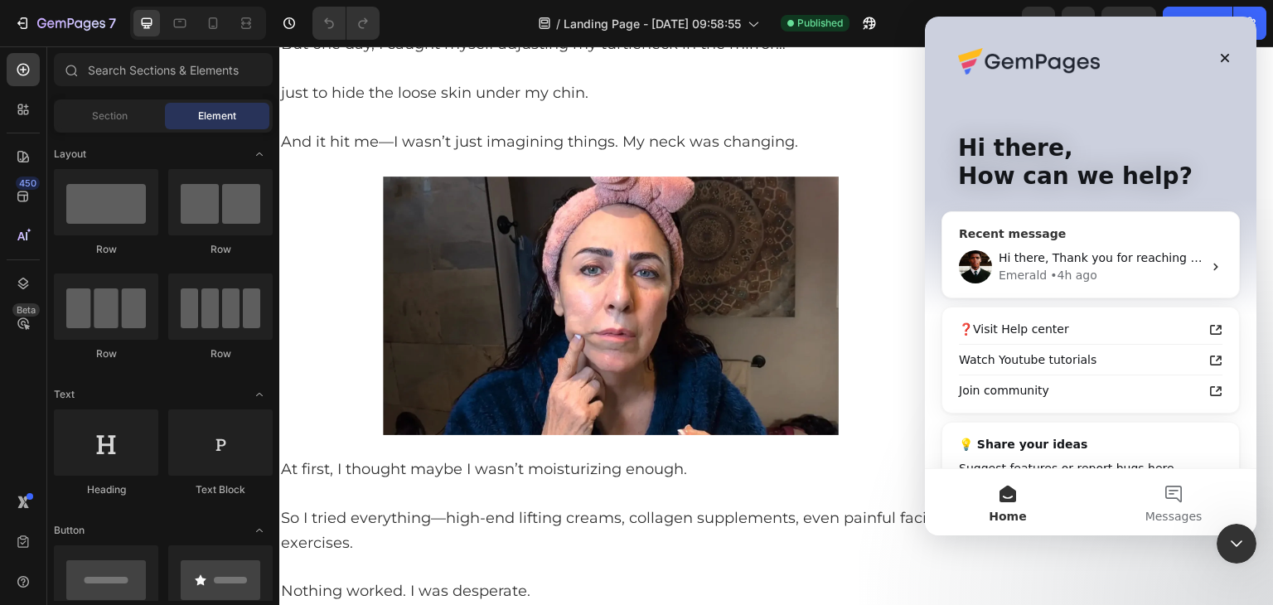
click at [1112, 271] on div "Emerald • 4h ago" at bounding box center [1101, 275] width 204 height 17
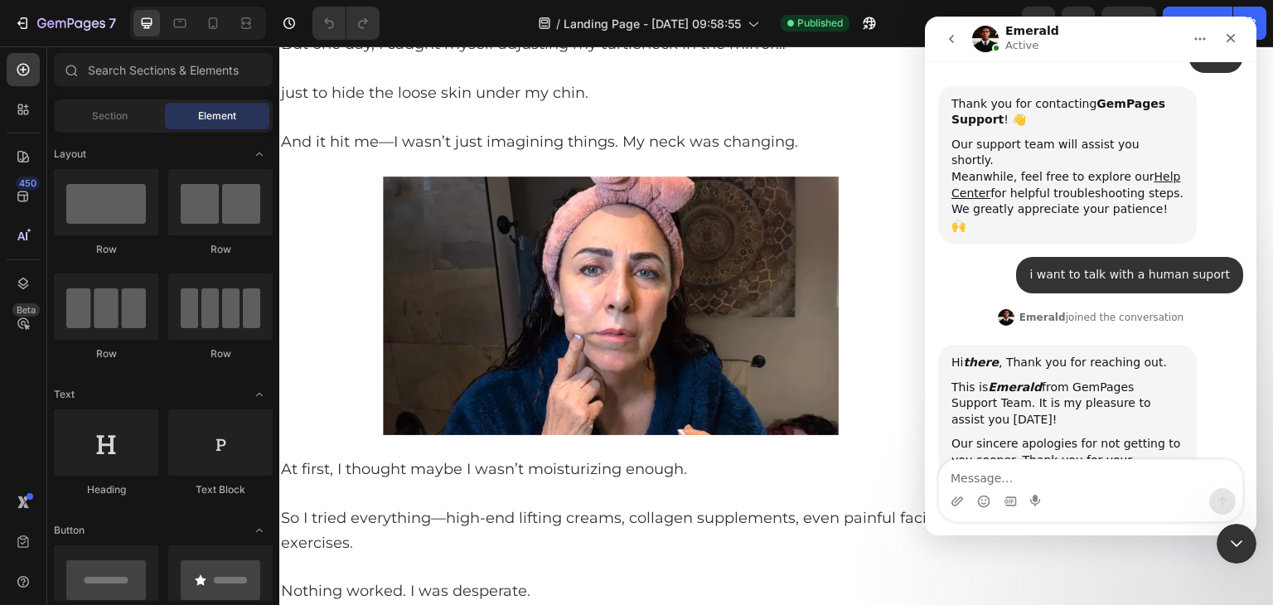
scroll to position [206, 0]
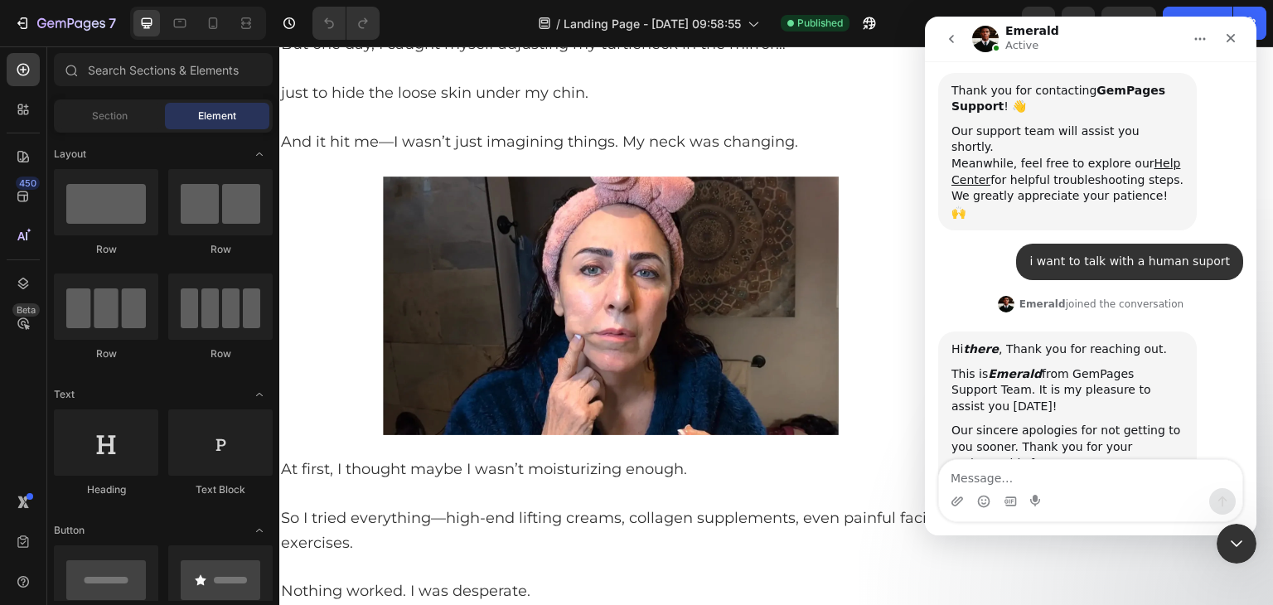
click at [1008, 475] on textarea "Message…" at bounding box center [1090, 474] width 303 height 28
type textarea "hello"
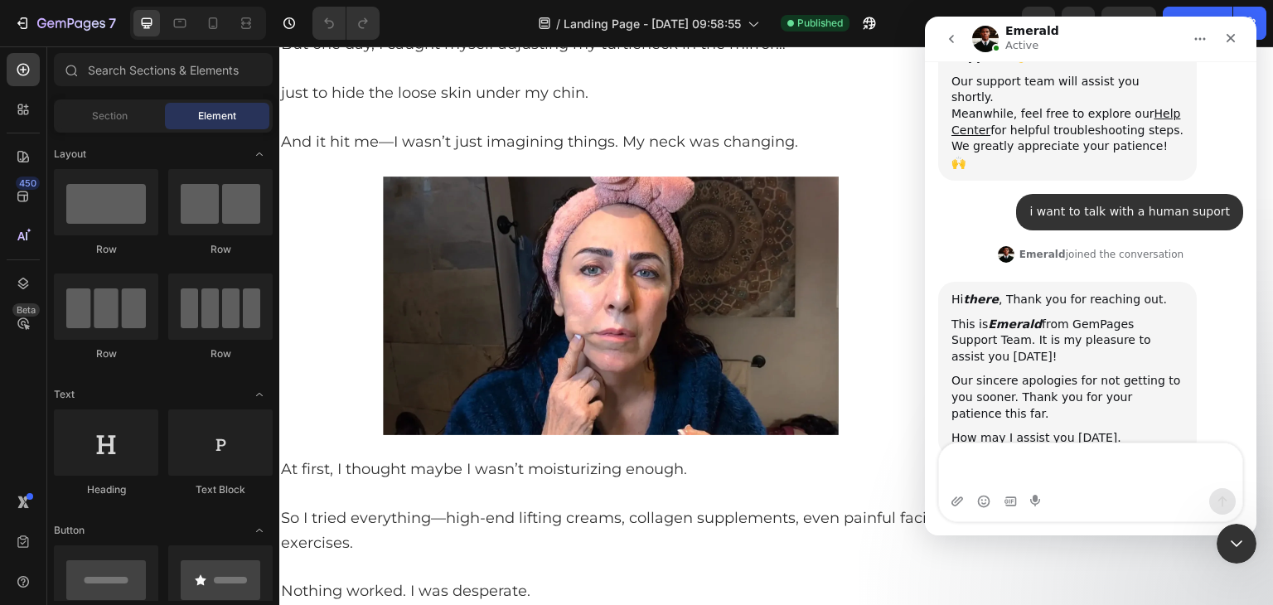
scroll to position [272, 0]
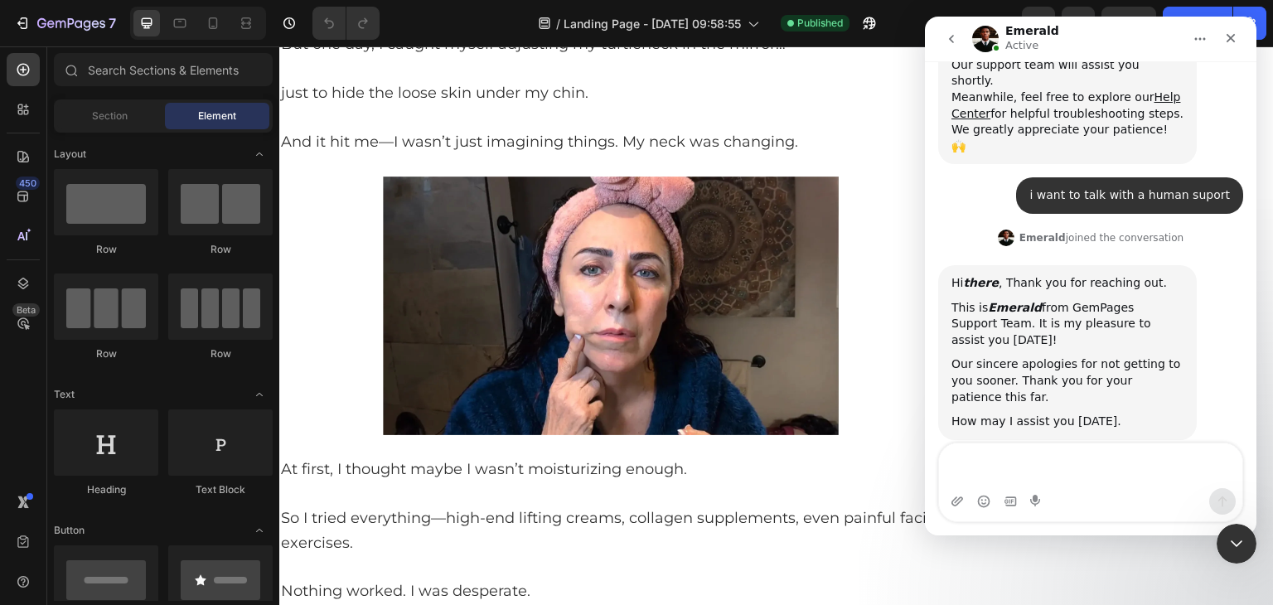
click at [960, 470] on div "hello • Just now" at bounding box center [1090, 498] width 305 height 56
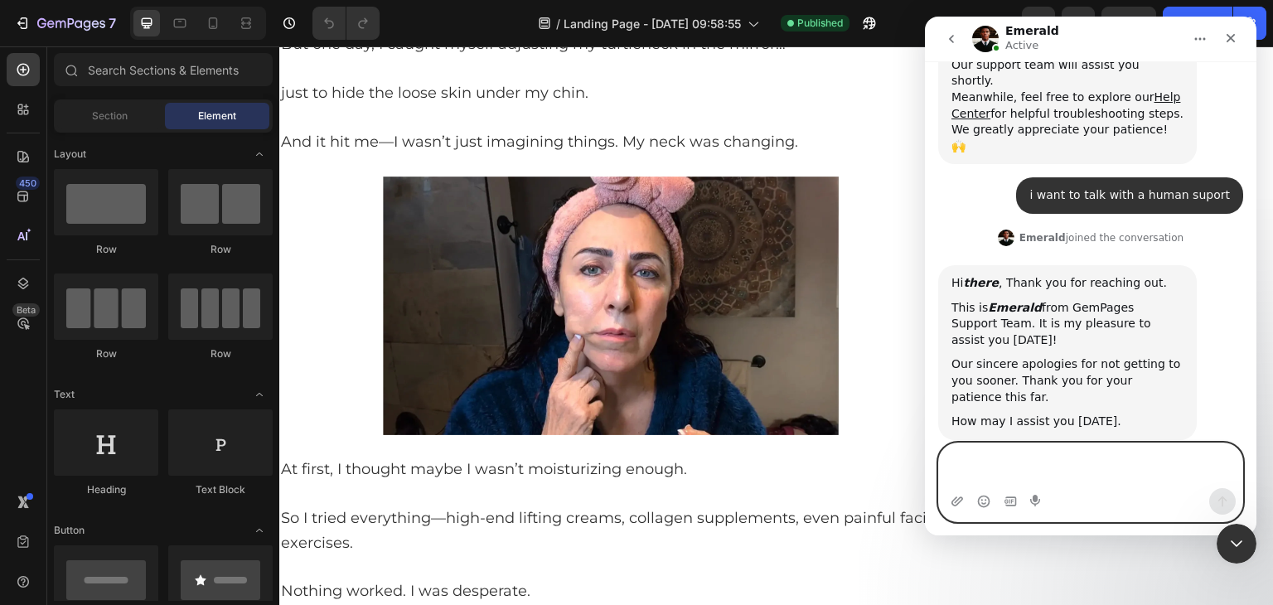
click at [980, 467] on textarea "Message…" at bounding box center [1090, 465] width 303 height 45
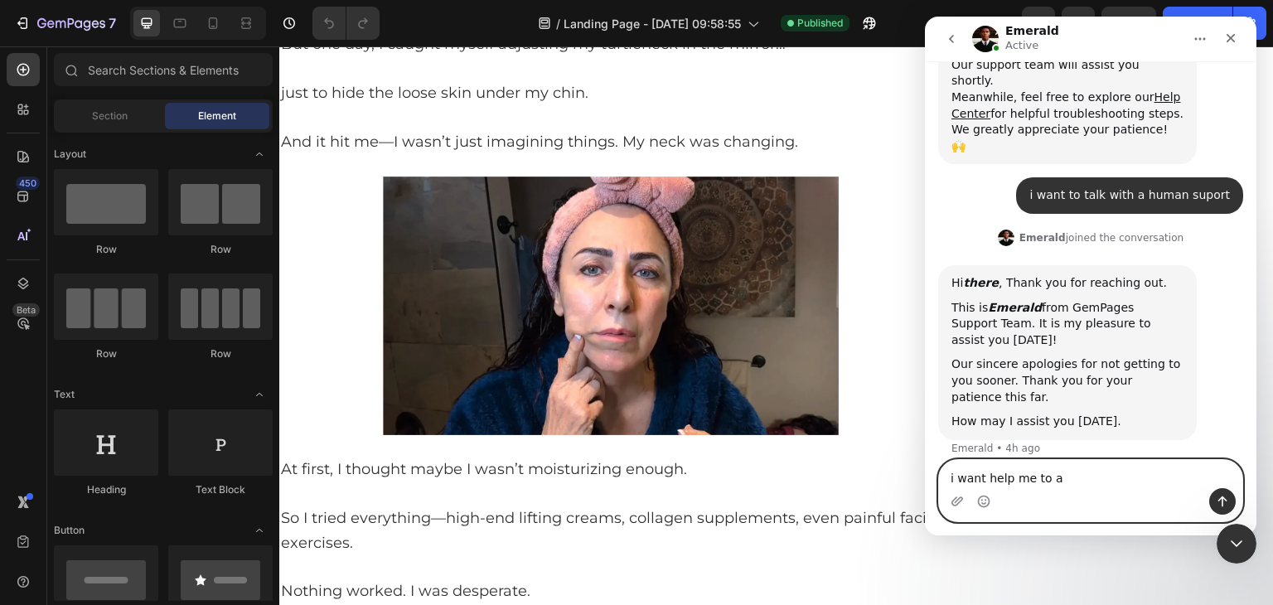
click at [1089, 460] on textarea "i want help me to a" at bounding box center [1090, 474] width 303 height 28
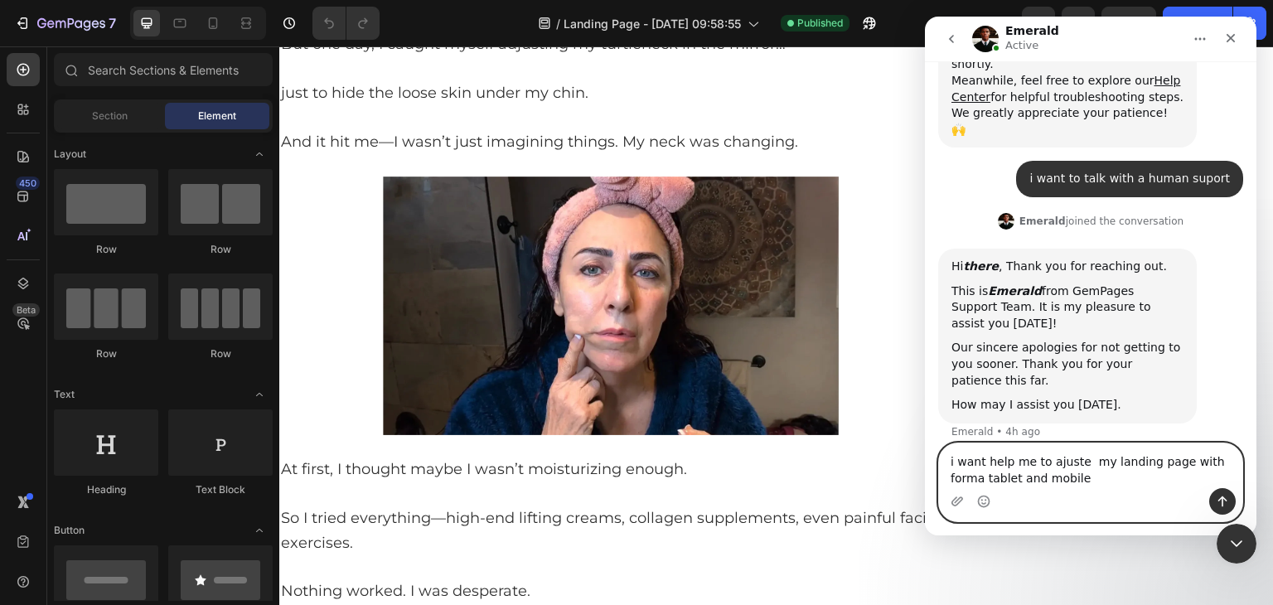
click at [1039, 452] on textarea "i want help me to ajuste my landing page with forma tablet and mobile" at bounding box center [1090, 465] width 303 height 45
type textarea "i want help me to ajuste my landing page with forma tablet and mobile"
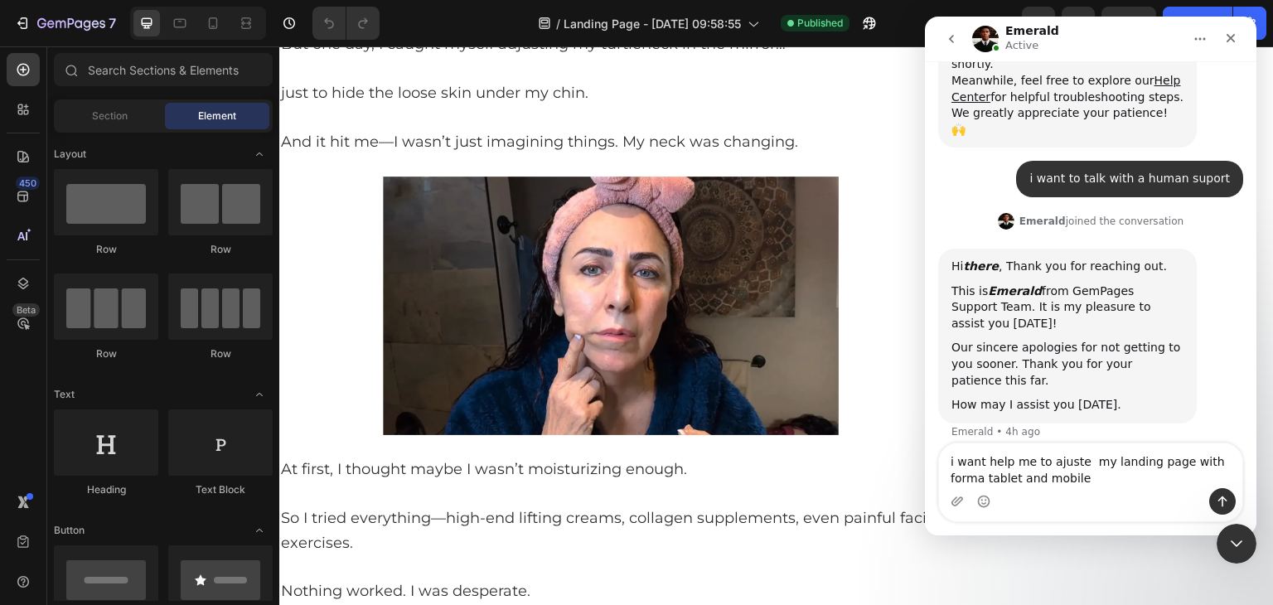
drag, startPoint x: 1206, startPoint y: 503, endPoint x: 1234, endPoint y: 499, distance: 28.5
click at [1215, 503] on div "Intercom messenger" at bounding box center [1090, 501] width 303 height 27
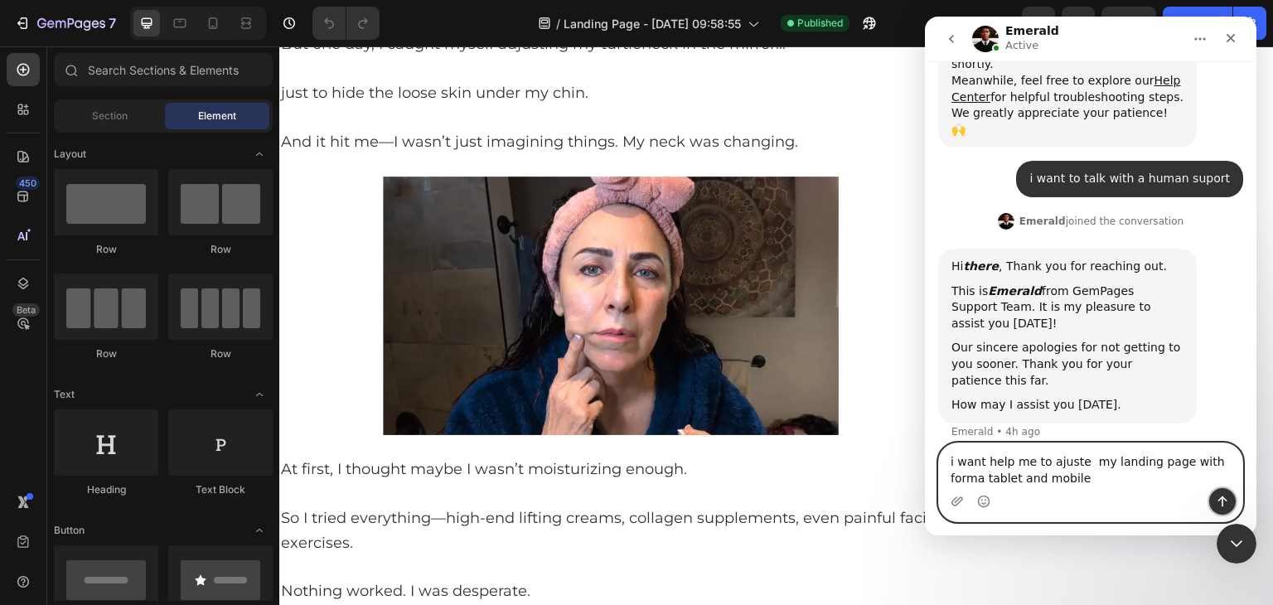
click at [1234, 499] on button "Send a message…" at bounding box center [1222, 501] width 27 height 27
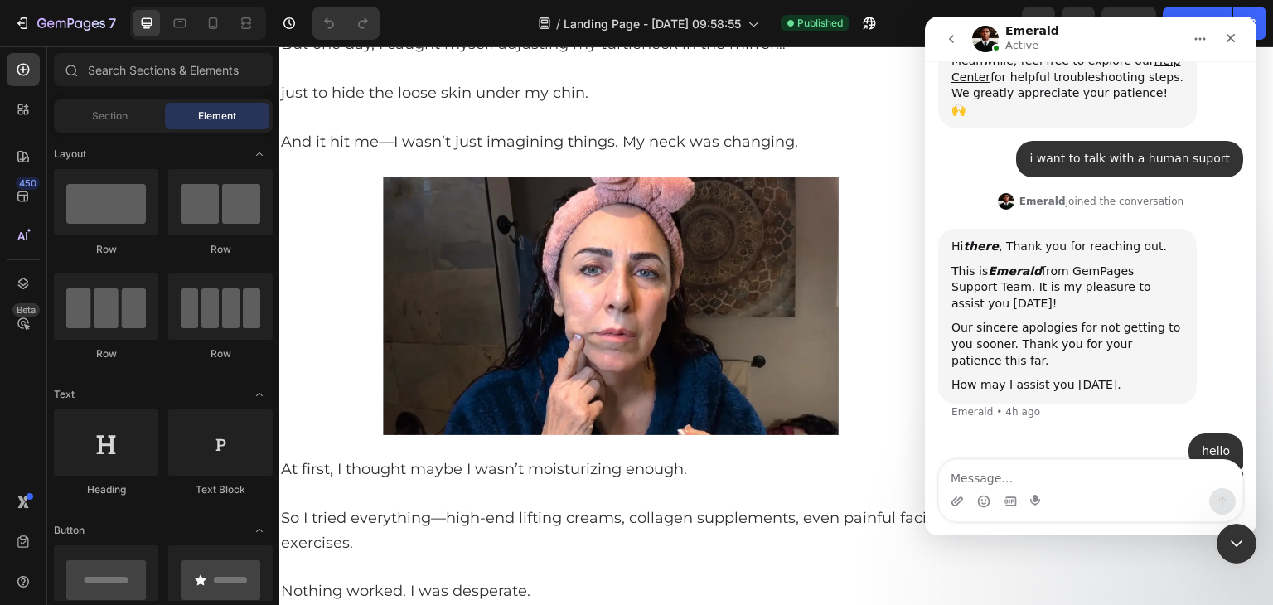
scroll to position [325, 0]
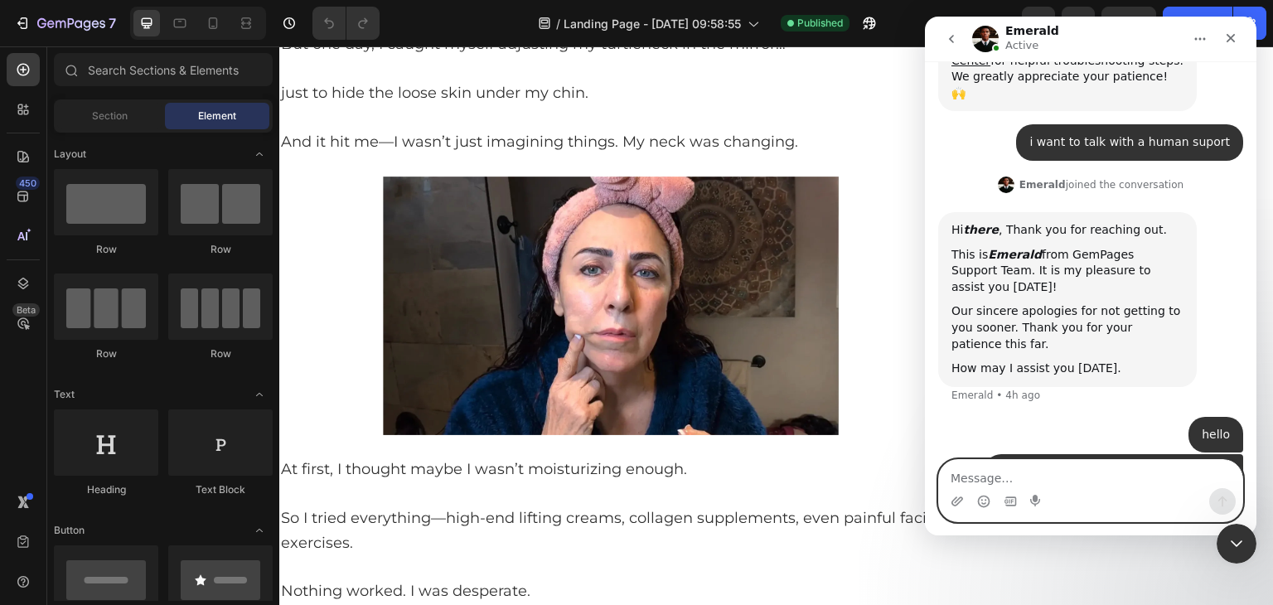
click at [1124, 475] on textarea "Message…" at bounding box center [1090, 474] width 303 height 28
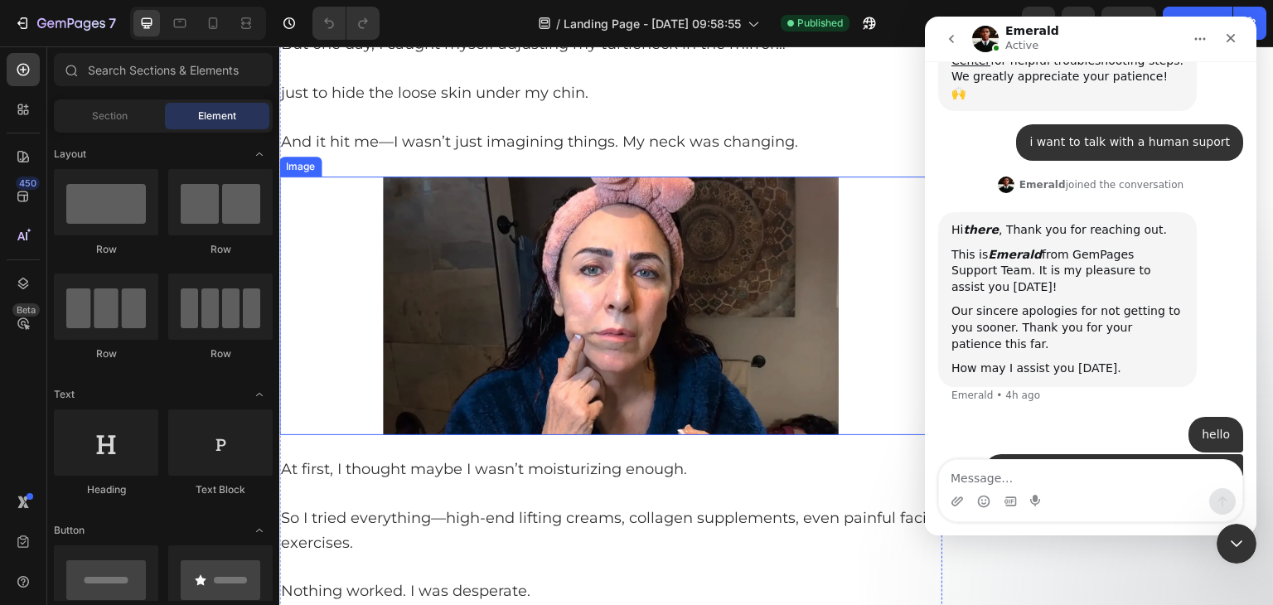
click at [329, 268] on div at bounding box center [610, 306] width 663 height 259
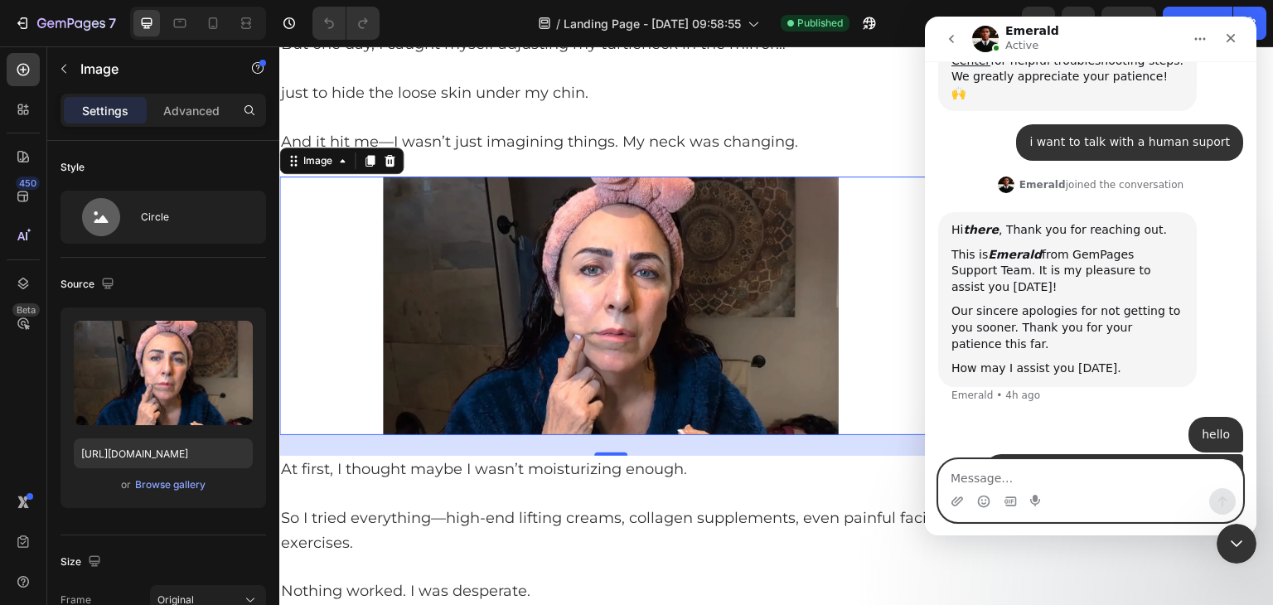
click at [1085, 476] on textarea "Message…" at bounding box center [1090, 474] width 303 height 28
click at [1104, 464] on div "i want help me to ajuste my landing page with forma tablet and mobile ​" at bounding box center [1114, 488] width 232 height 49
click at [1094, 464] on textarea "Message…" at bounding box center [1090, 474] width 303 height 28
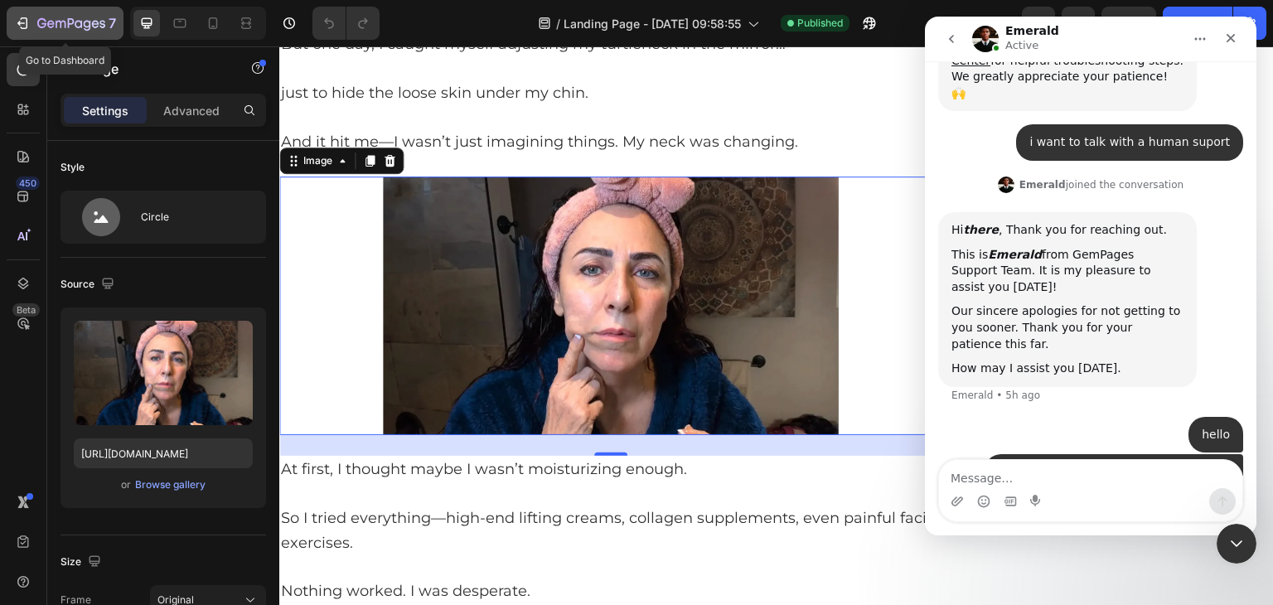
click at [46, 31] on div "7" at bounding box center [76, 23] width 79 height 20
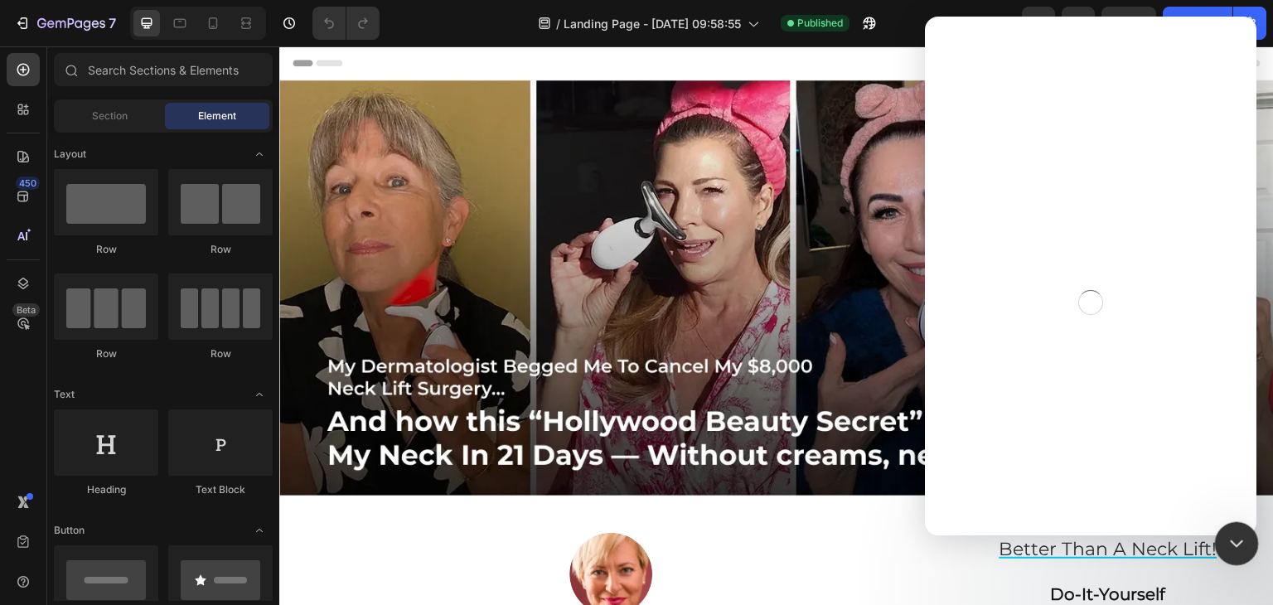
drag, startPoint x: 2178, startPoint y: 980, endPoint x: 1245, endPoint y: 525, distance: 1038.5
click at [1245, 525] on div "Close Intercom Messenger" at bounding box center [1234, 541] width 40 height 40
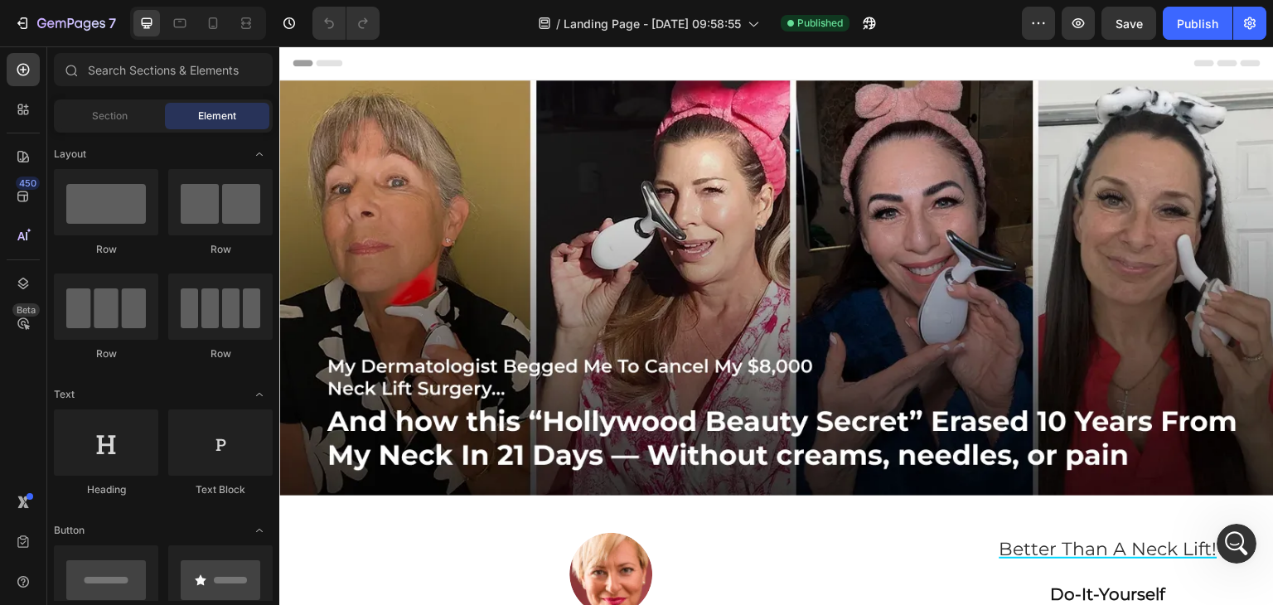
scroll to position [506, 0]
click at [12, 12] on button "7" at bounding box center [65, 23] width 117 height 33
